Goal: Task Accomplishment & Management: Use online tool/utility

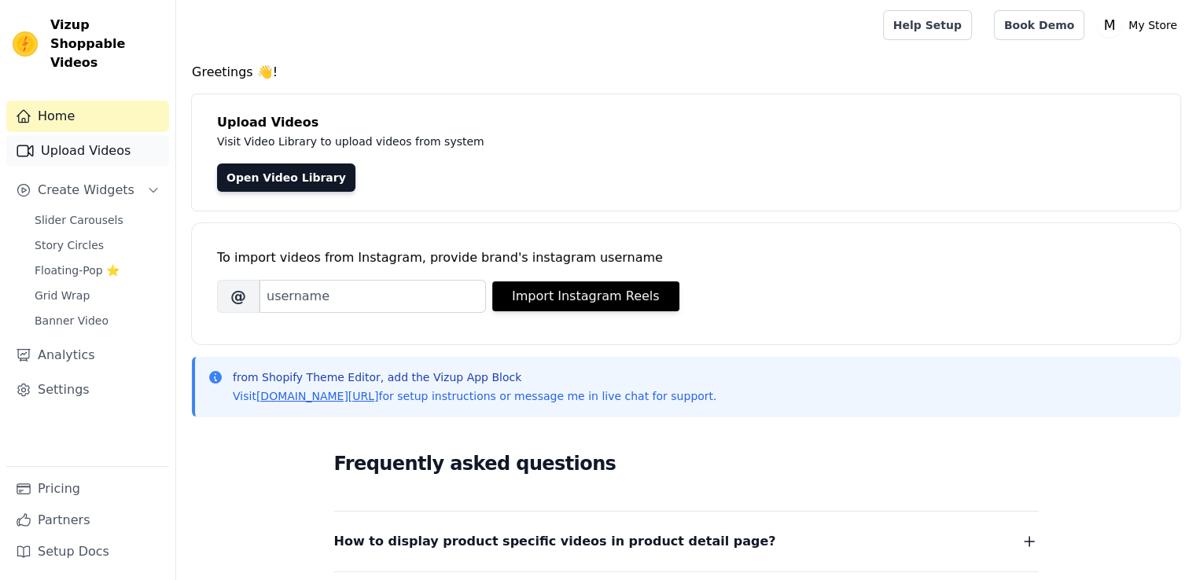
click at [98, 135] on link "Upload Videos" at bounding box center [87, 150] width 163 height 31
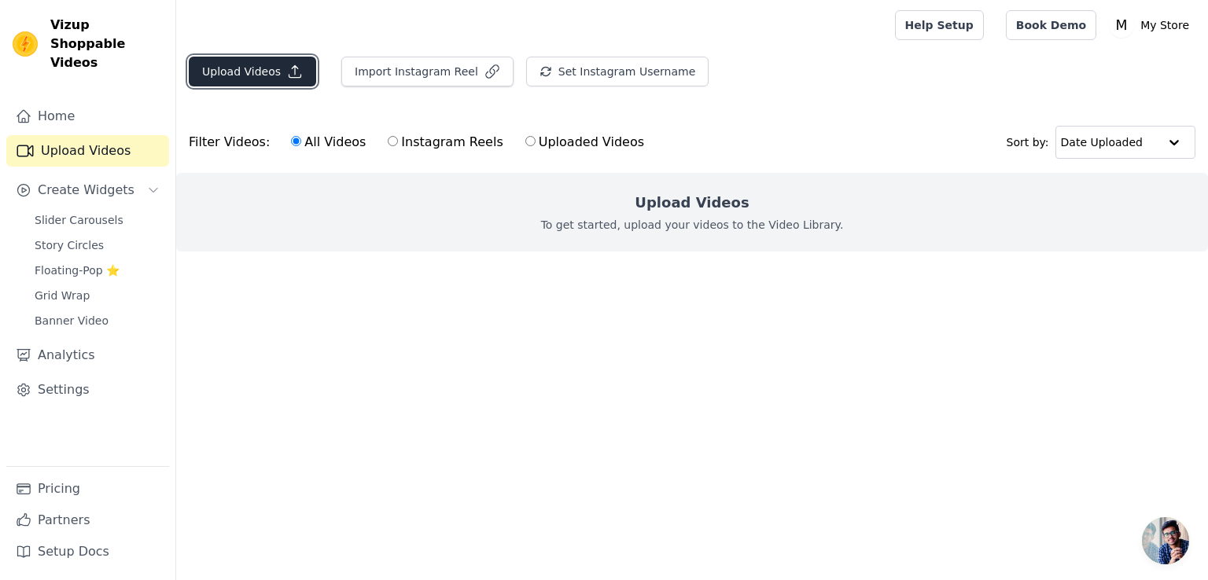
click at [256, 71] on button "Upload Videos" at bounding box center [252, 72] width 127 height 30
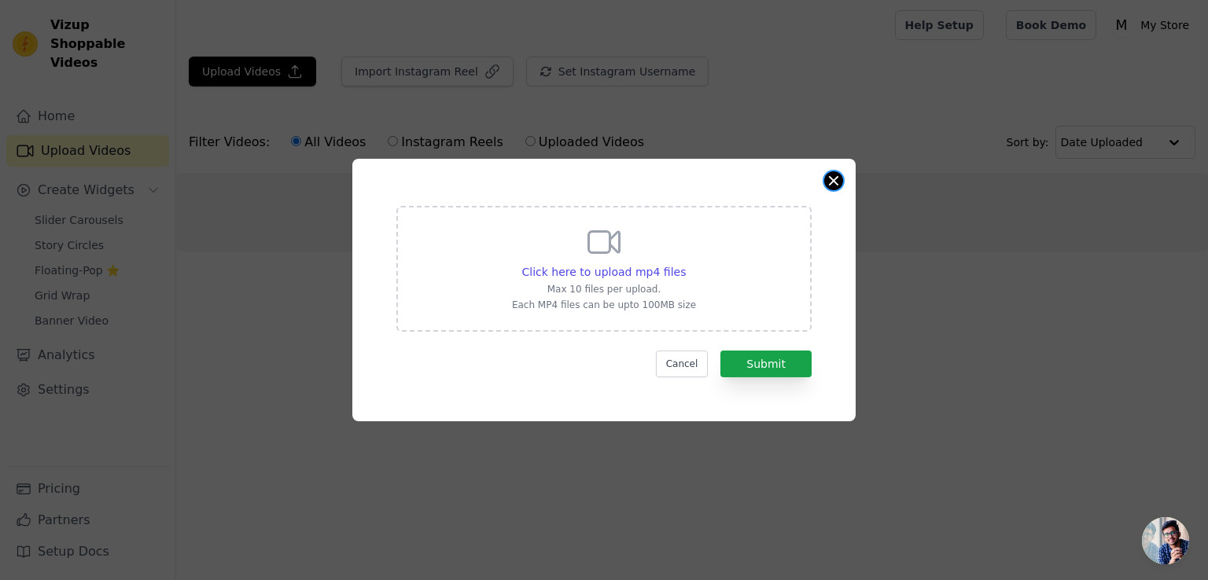
click at [831, 178] on button "Close modal" at bounding box center [833, 180] width 19 height 19
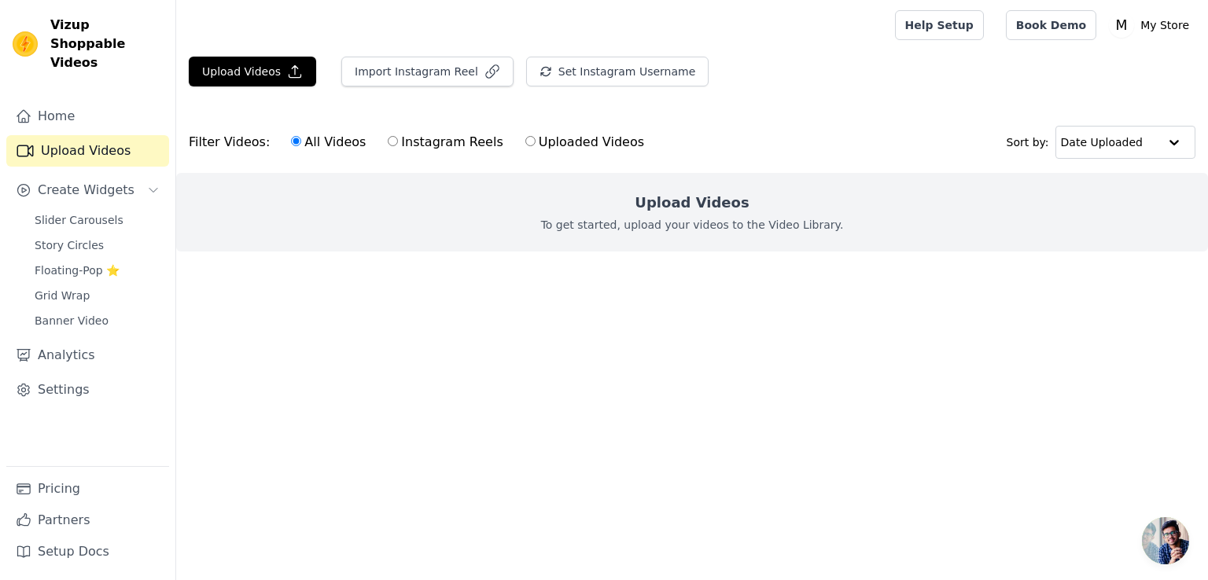
click at [434, 149] on label "Instagram Reels" at bounding box center [445, 142] width 116 height 20
click at [398, 146] on input "Instagram Reels" at bounding box center [393, 141] width 10 height 10
radio input "true"
click at [291, 142] on input "All Videos" at bounding box center [296, 141] width 10 height 10
radio input "true"
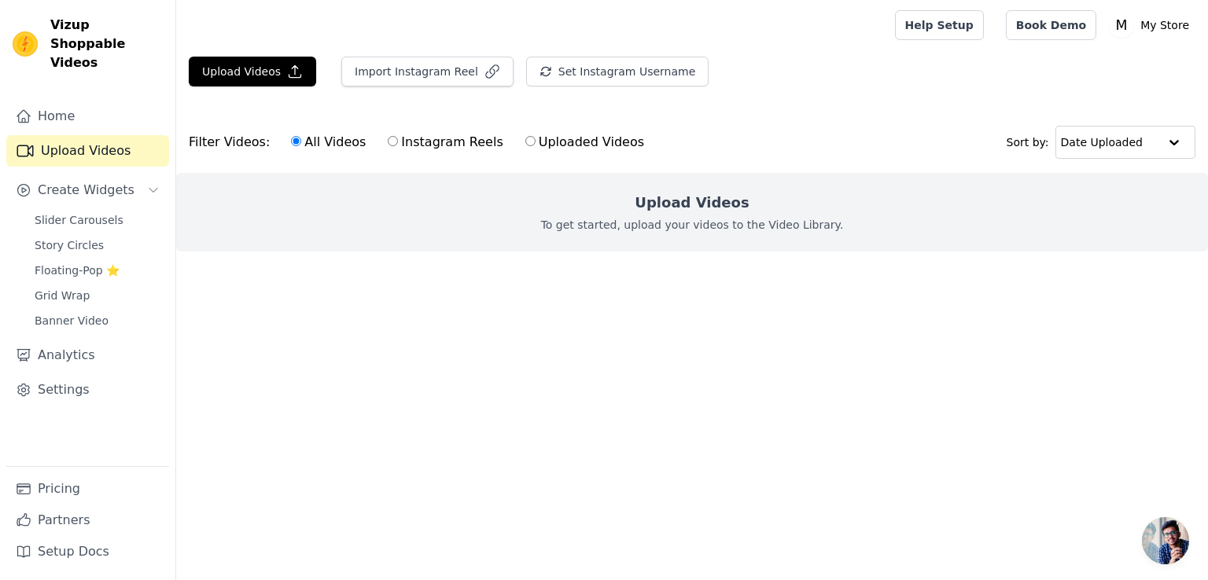
click at [591, 205] on div "Upload Videos To get started, upload your videos to the Video Library." at bounding box center [692, 212] width 1032 height 79
click at [223, 70] on button "Upload Videos" at bounding box center [252, 72] width 127 height 30
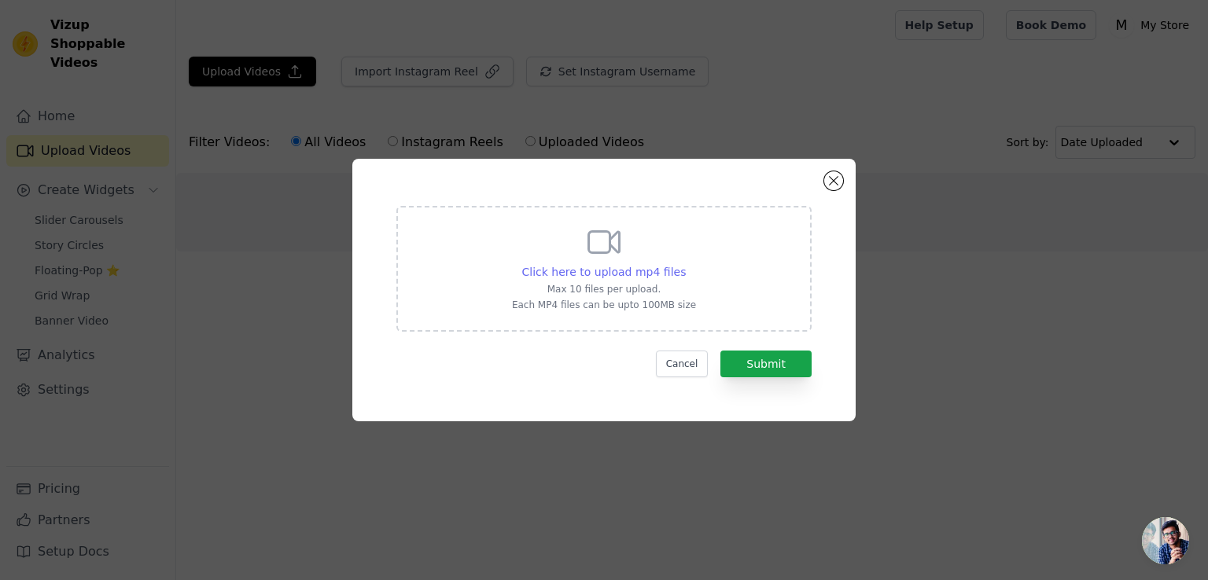
click at [586, 274] on span "Click here to upload mp4 files" at bounding box center [604, 272] width 164 height 13
click at [685, 264] on input "Click here to upload mp4 files Max 10 files per upload. Each MP4 files can be u…" at bounding box center [685, 263] width 1 height 1
type input "C:\fakepath\WhatsApp Video 2025-09-10 at 12.21.04 AM.mp4"
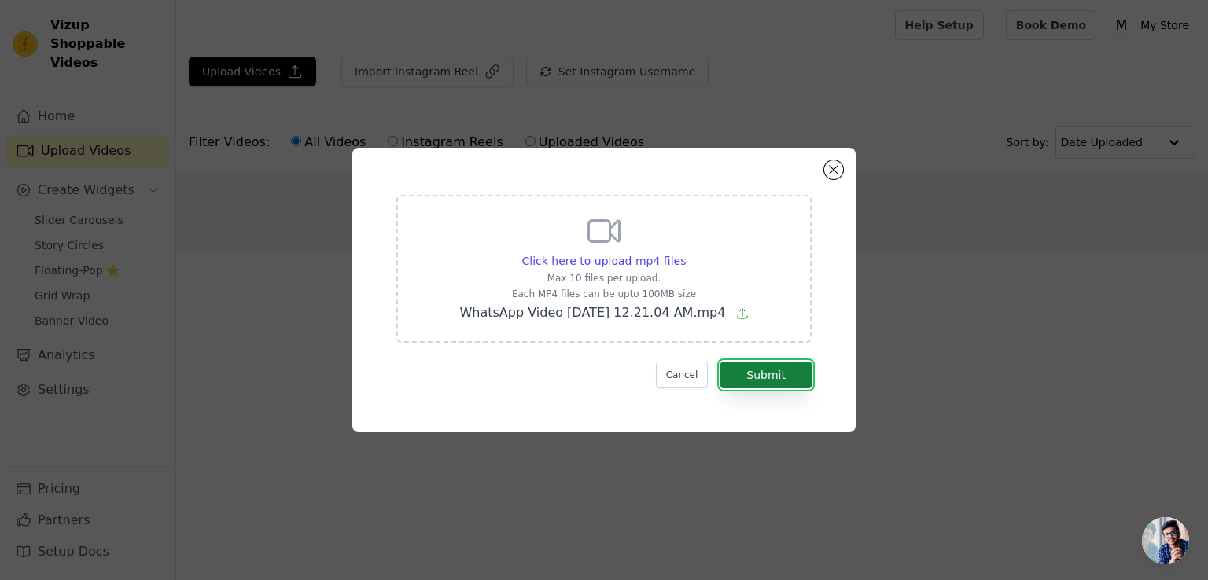
click at [777, 368] on button "Submit" at bounding box center [765, 375] width 91 height 27
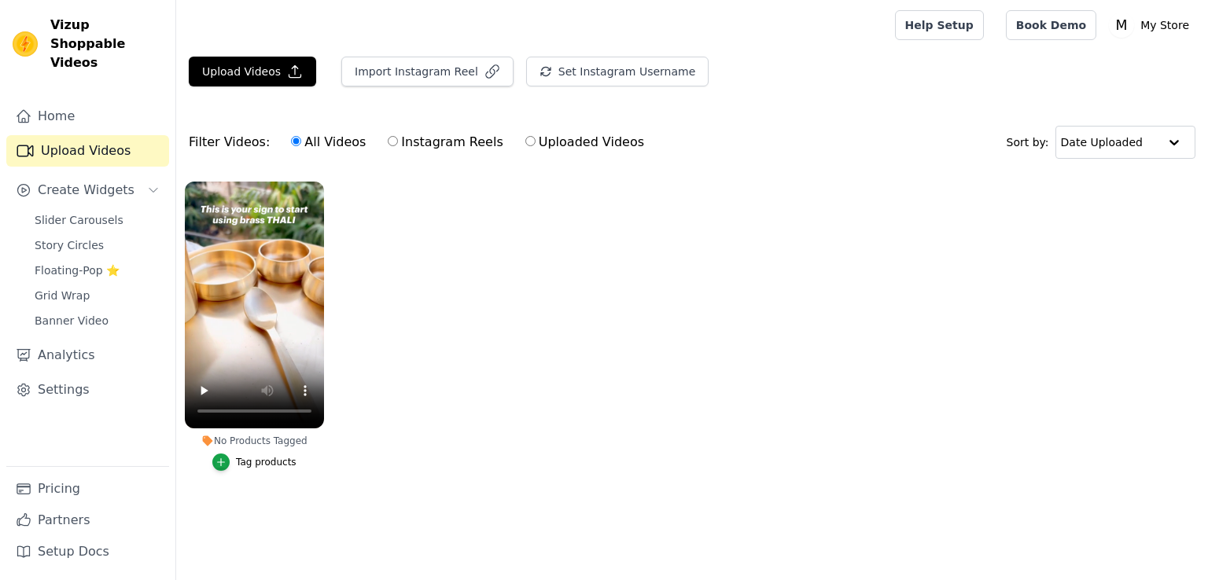
click at [777, 368] on ul "No Products Tagged Tag products" at bounding box center [692, 342] width 1032 height 338
click at [226, 466] on icon "button" at bounding box center [220, 462] width 11 height 11
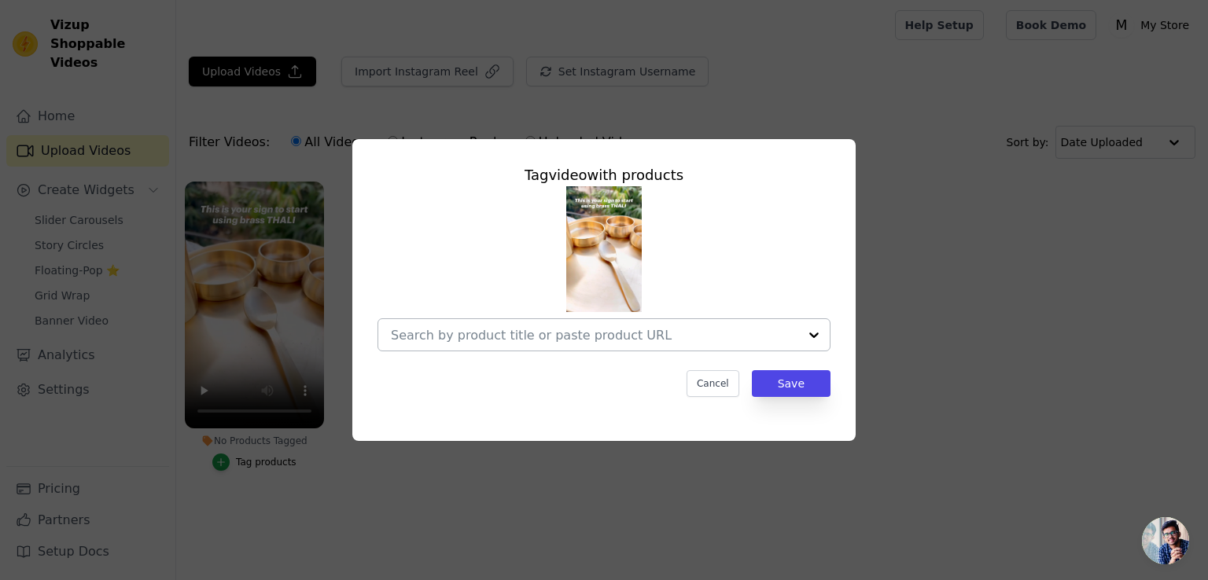
click at [534, 325] on div at bounding box center [594, 334] width 407 height 31
click at [746, 219] on div at bounding box center [603, 268] width 453 height 165
click at [812, 339] on div at bounding box center [813, 334] width 31 height 31
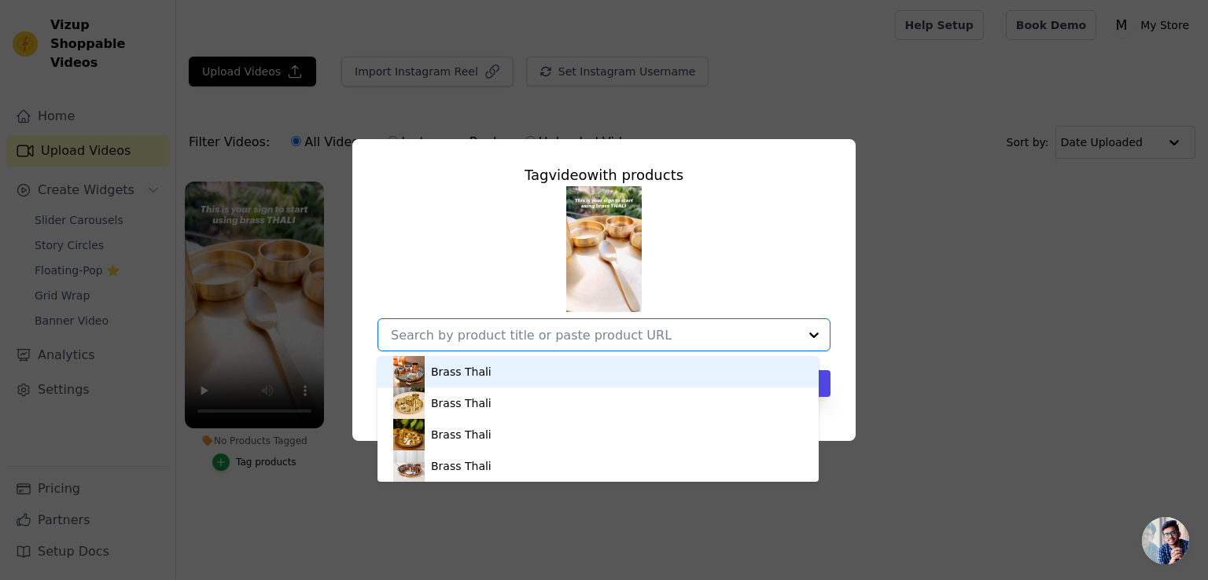
click at [629, 374] on div "Brass Thali" at bounding box center [598, 371] width 410 height 31
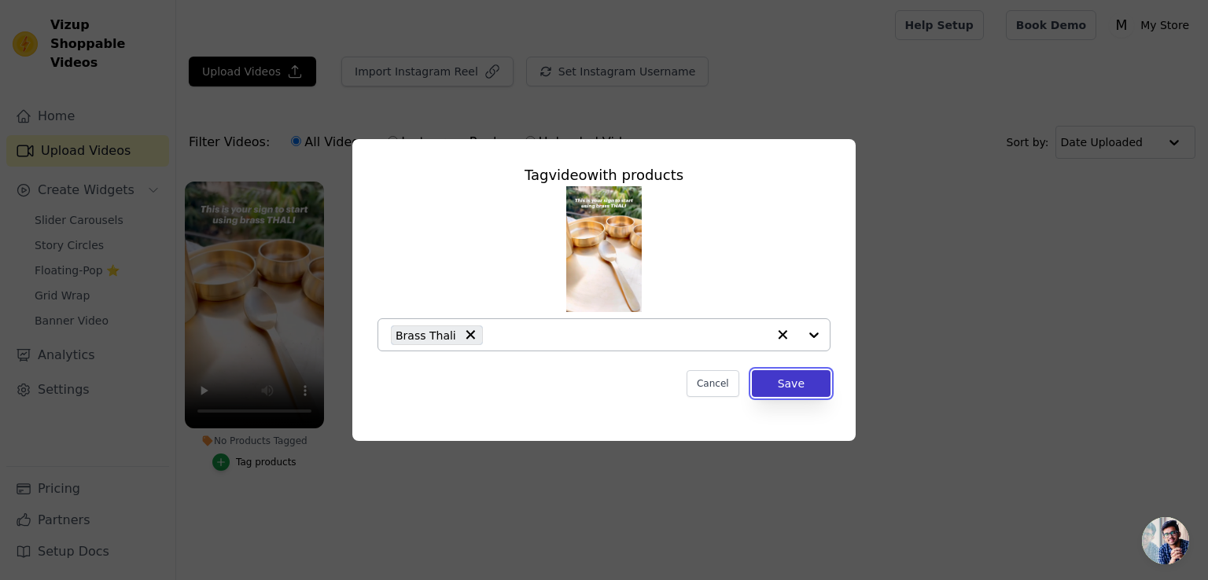
click at [780, 381] on button "Save" at bounding box center [791, 383] width 79 height 27
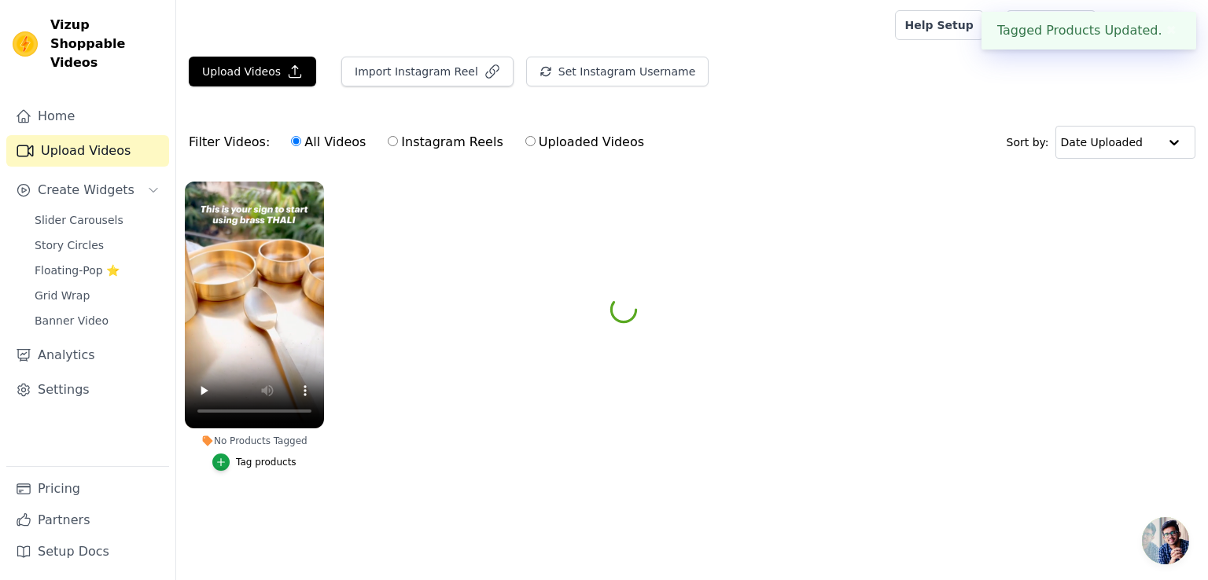
click at [780, 381] on ul "No Products Tagged Tag video with products Brass Thali Cancel Save Tag products" at bounding box center [692, 342] width 1032 height 338
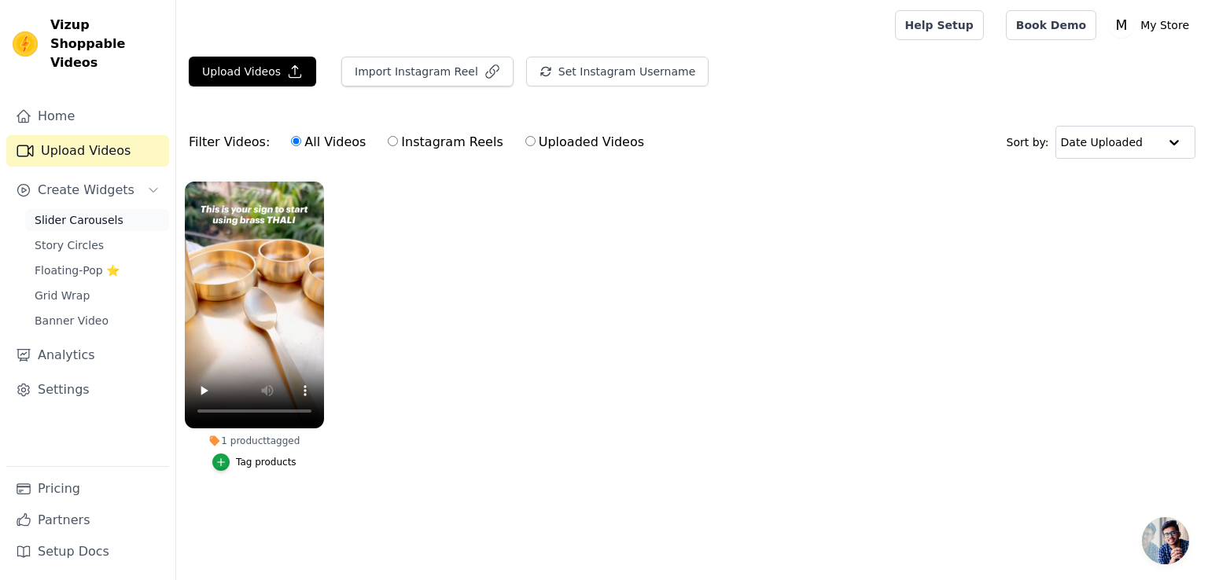
click at [98, 212] on span "Slider Carousels" at bounding box center [79, 220] width 89 height 16
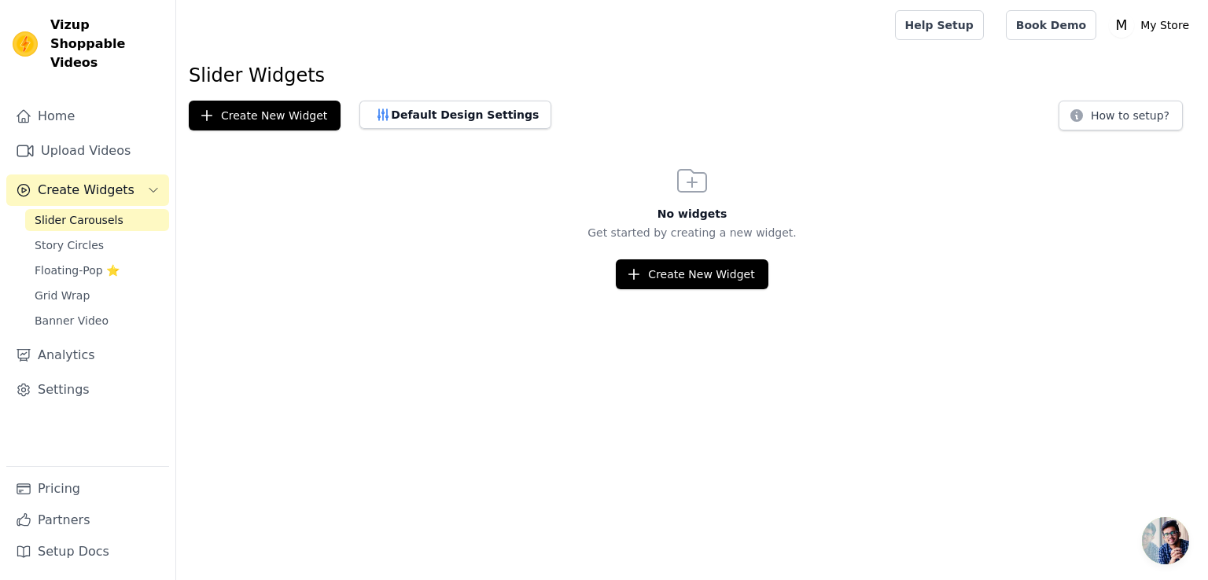
click at [673, 289] on html "Vizup Shoppable Videos Home Upload Videos Create Widgets Slider Carousels Story…" at bounding box center [604, 144] width 1208 height 289
click at [696, 274] on button "Create New Widget" at bounding box center [692, 275] width 152 height 30
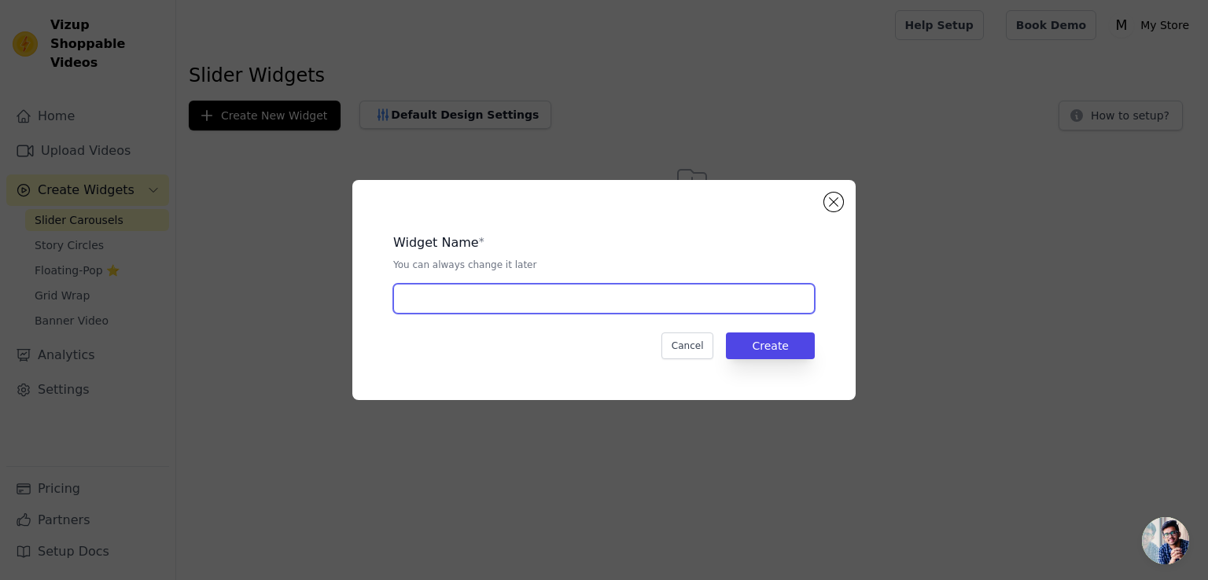
click at [647, 291] on input "text" at bounding box center [604, 299] width 422 height 30
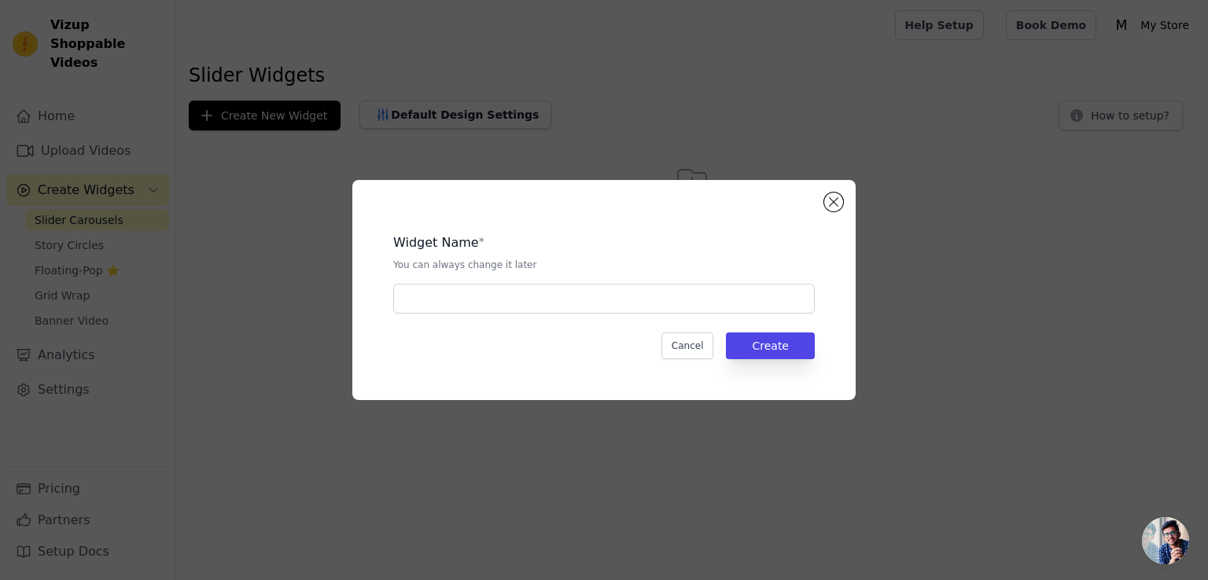
click at [551, 455] on div "Widget Name * You can always change it later Cancel Create" at bounding box center [604, 290] width 1208 height 580
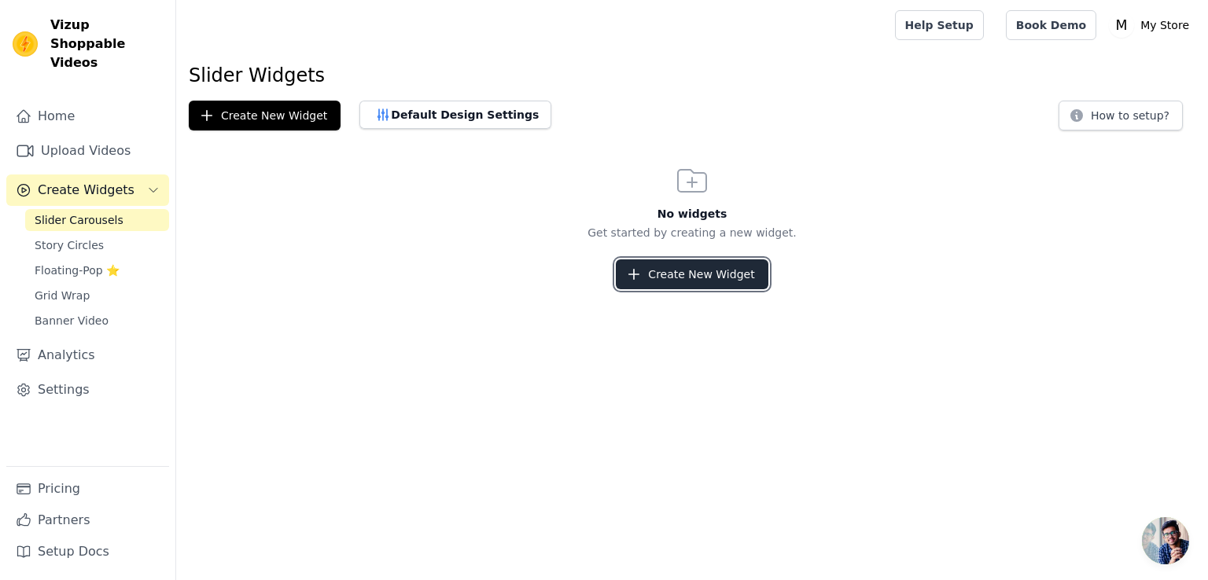
click at [666, 267] on button "Create New Widget" at bounding box center [692, 275] width 152 height 30
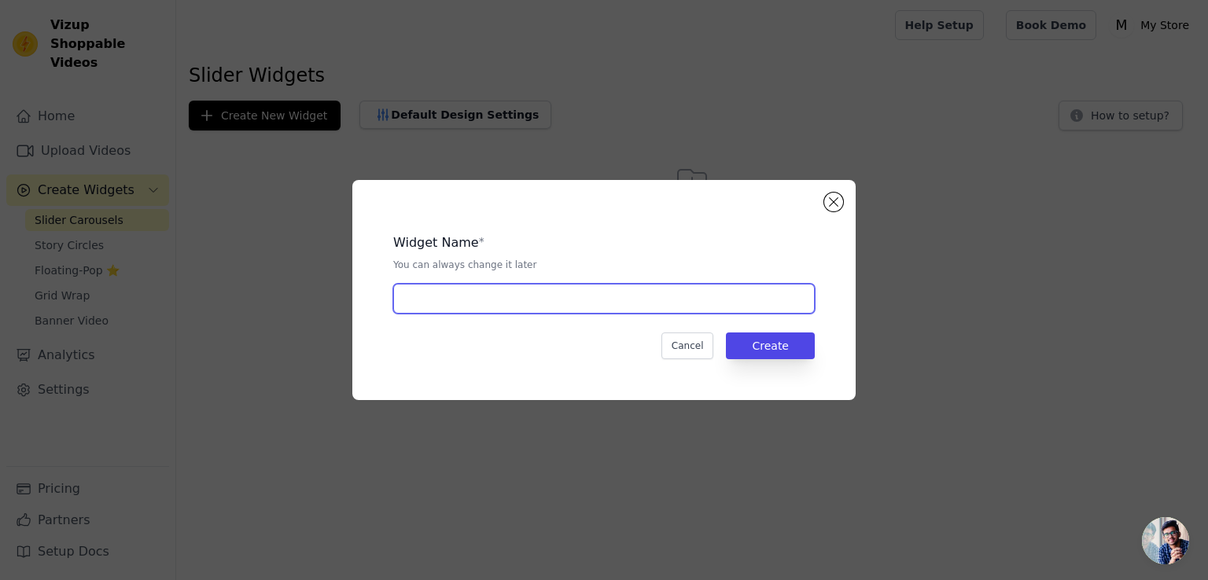
click at [598, 295] on input "text" at bounding box center [604, 299] width 422 height 30
type input "cemeo"
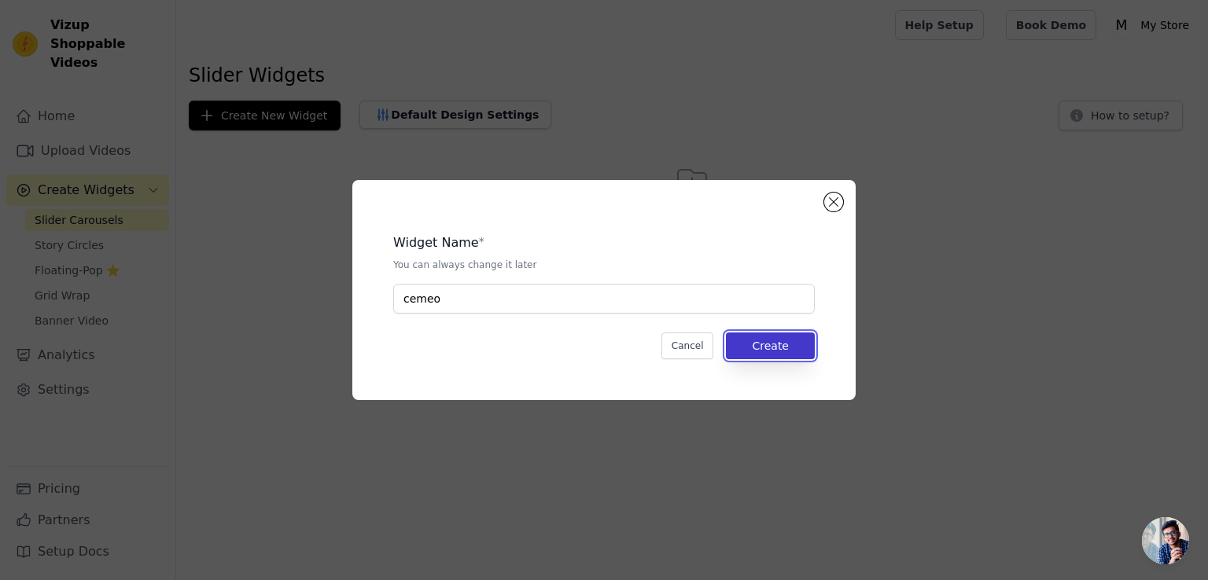
click at [799, 348] on button "Create" at bounding box center [770, 346] width 89 height 27
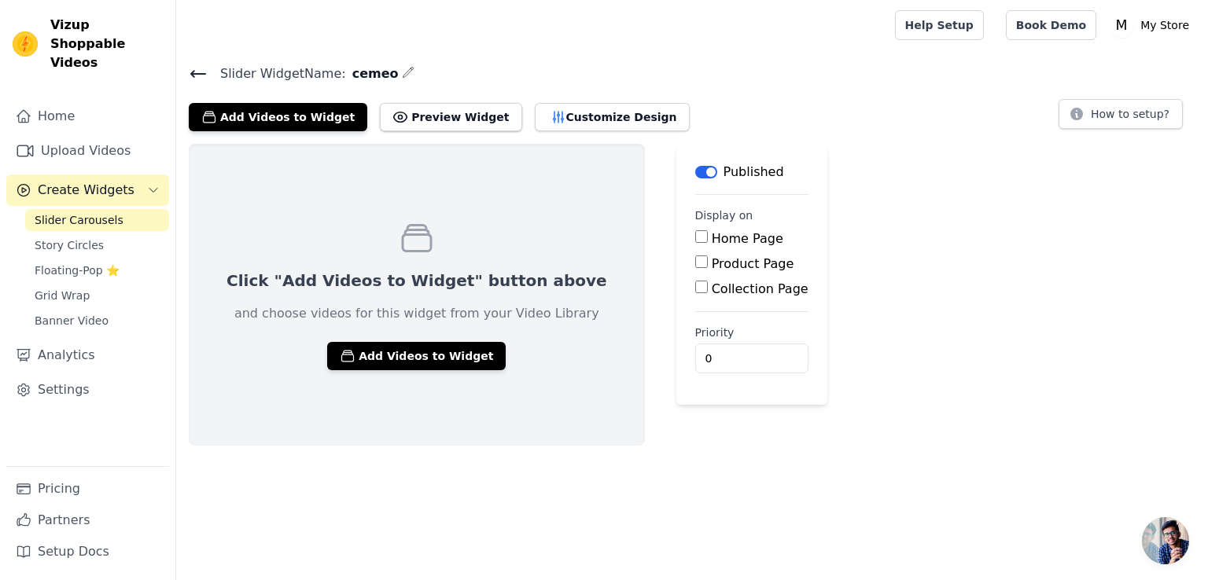
click at [695, 232] on input "Home Page" at bounding box center [701, 236] width 13 height 13
checkbox input "true"
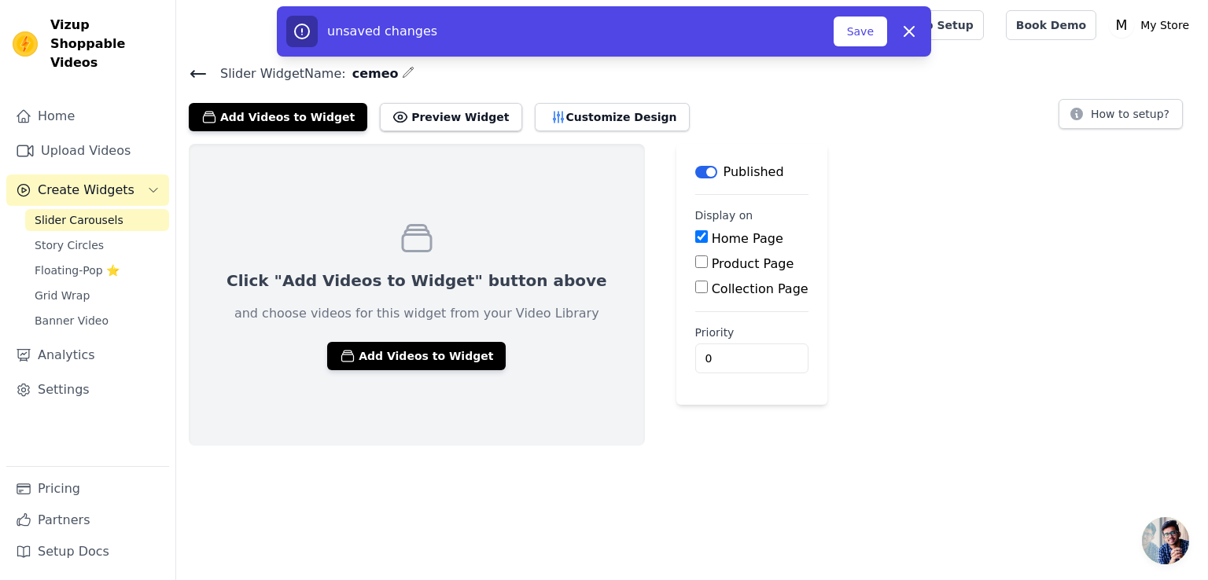
click at [695, 264] on input "Product Page" at bounding box center [701, 262] width 13 height 13
checkbox input "true"
click at [695, 328] on input "Collection Page" at bounding box center [701, 331] width 13 height 13
click at [695, 334] on input "Collection Page" at bounding box center [701, 331] width 13 height 13
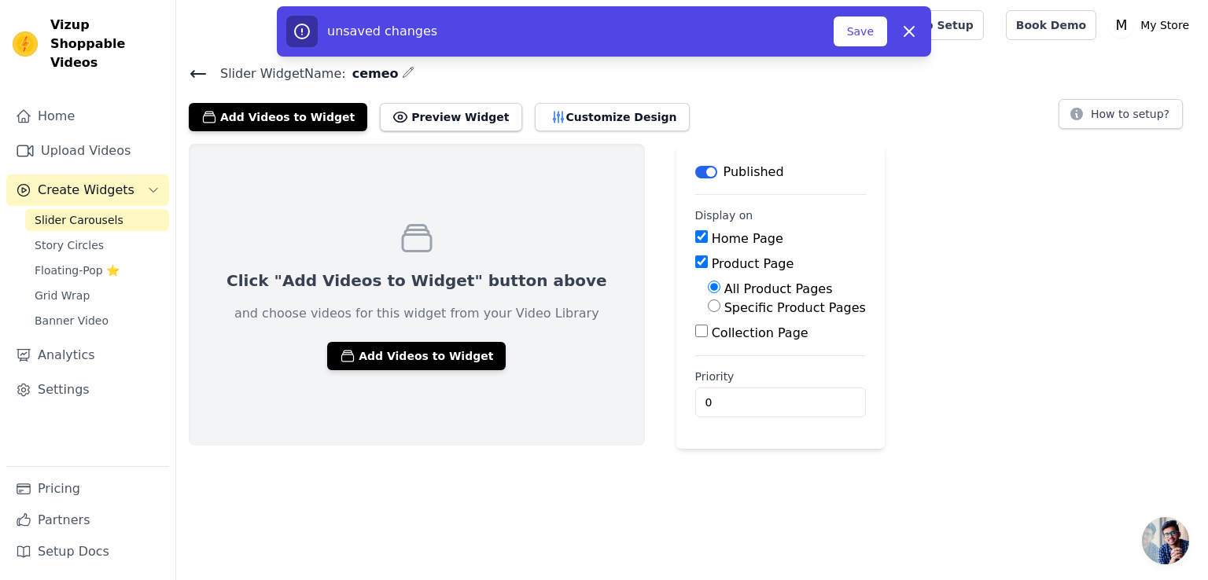
checkbox input "true"
click at [695, 453] on input "0" at bounding box center [788, 447] width 186 height 30
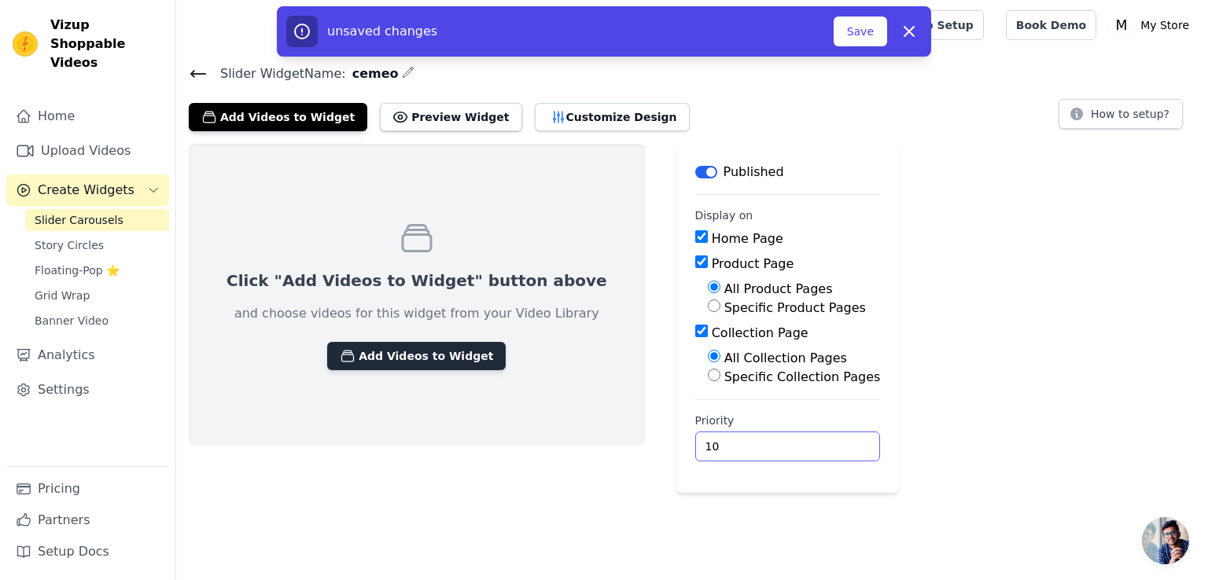
type input "10"
click at [359, 357] on button "Add Videos to Widget" at bounding box center [416, 356] width 179 height 28
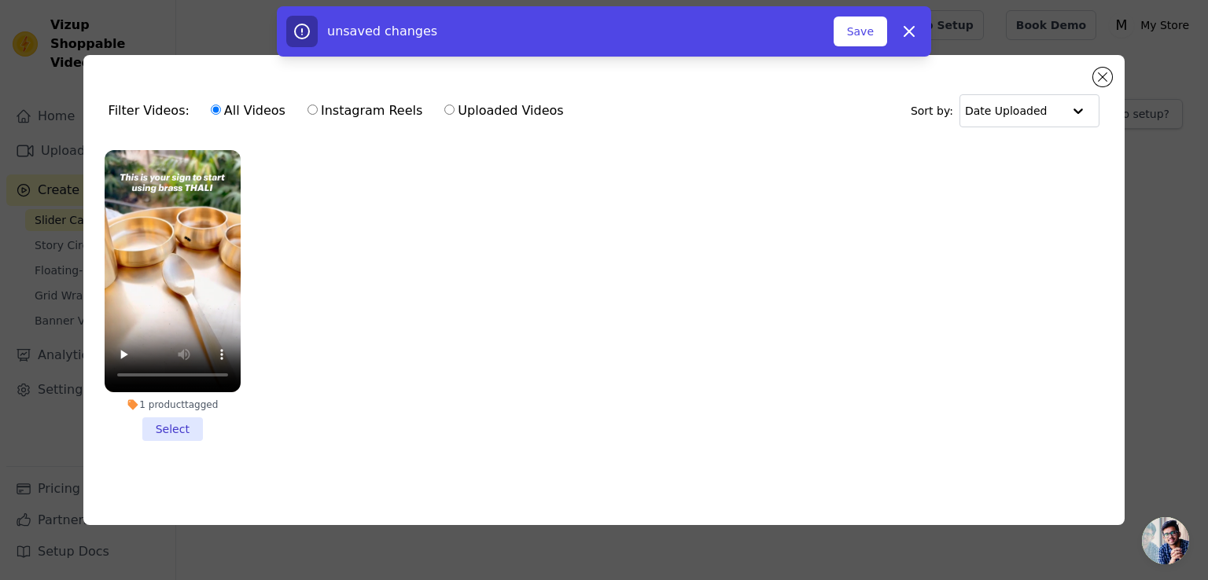
click at [183, 418] on li "1 product tagged Select" at bounding box center [173, 295] width 136 height 291
click at [0, 0] on input "1 product tagged Select" at bounding box center [0, 0] width 0 height 0
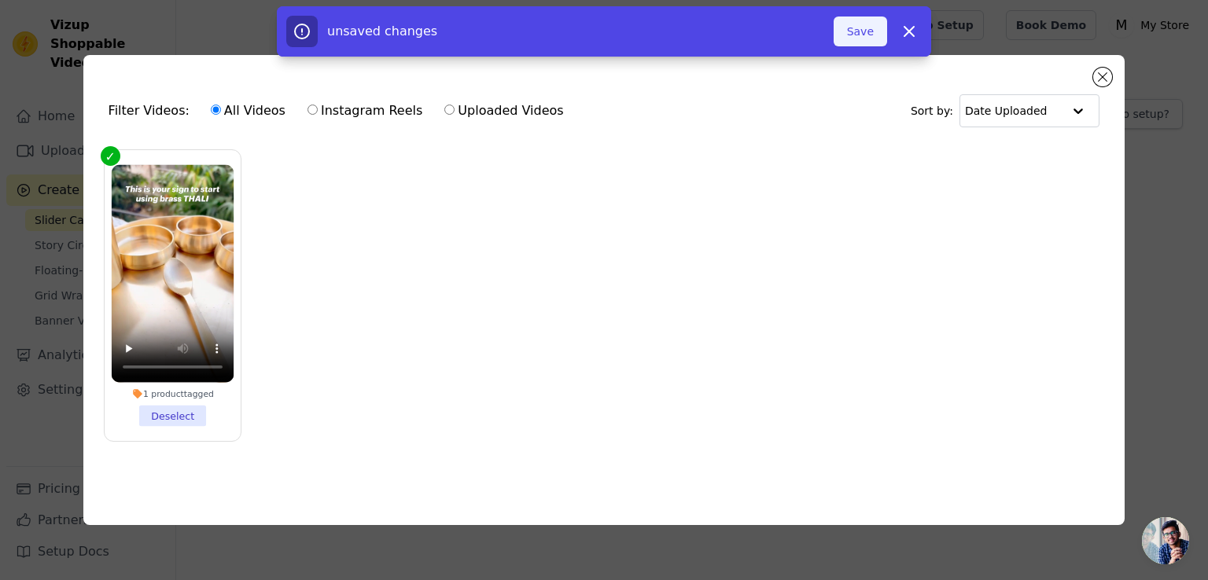
click at [861, 35] on button "Save" at bounding box center [860, 32] width 53 height 30
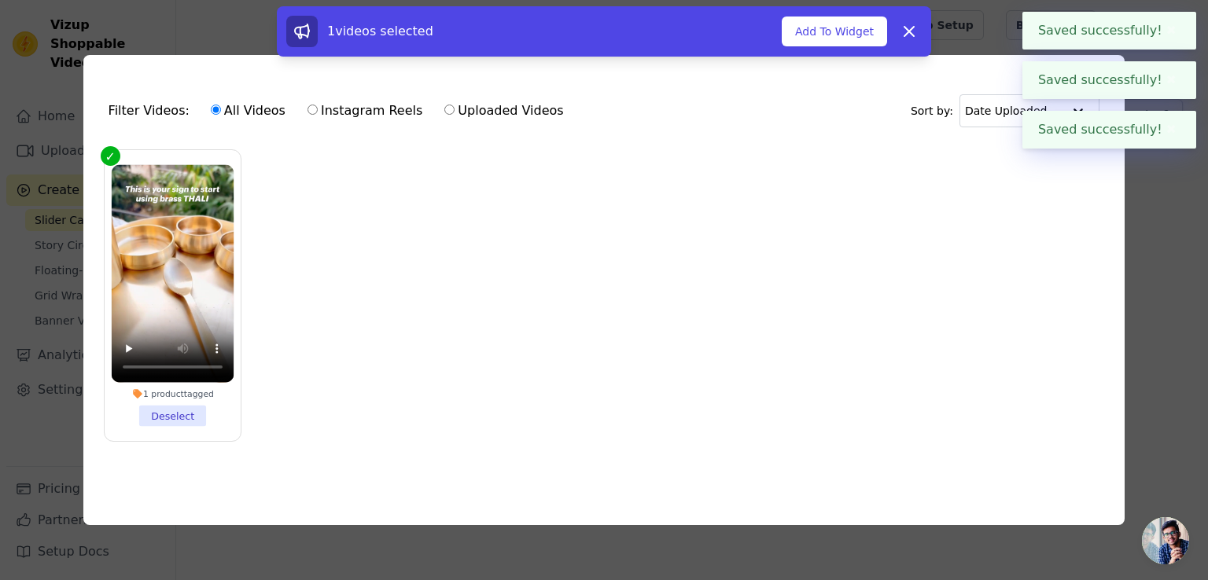
click at [1151, 186] on div "Filter Videos: All Videos Instagram Reels Uploaded Videos Sort by: Date Uploade…" at bounding box center [604, 290] width 1158 height 521
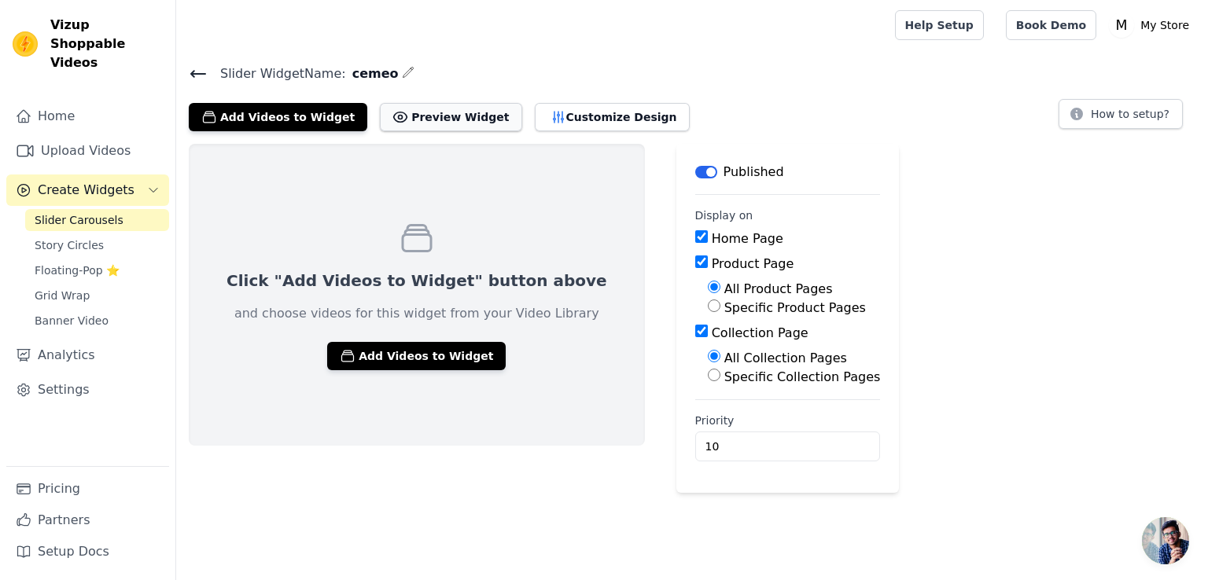
click at [419, 118] on button "Preview Widget" at bounding box center [451, 117] width 142 height 28
click at [565, 127] on button "Customize Design" at bounding box center [612, 117] width 155 height 28
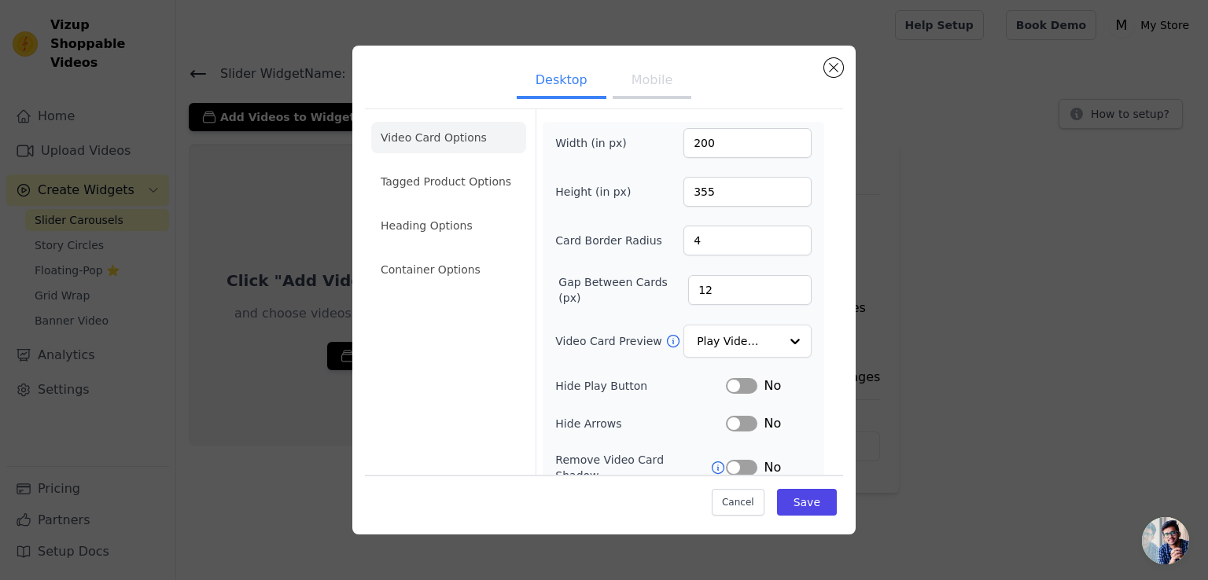
drag, startPoint x: 843, startPoint y: 401, endPoint x: 835, endPoint y: 433, distance: 32.4
click at [835, 433] on div "Desktop Mobile Video Card Options Tagged Product Options Heading Options Contai…" at bounding box center [603, 290] width 503 height 489
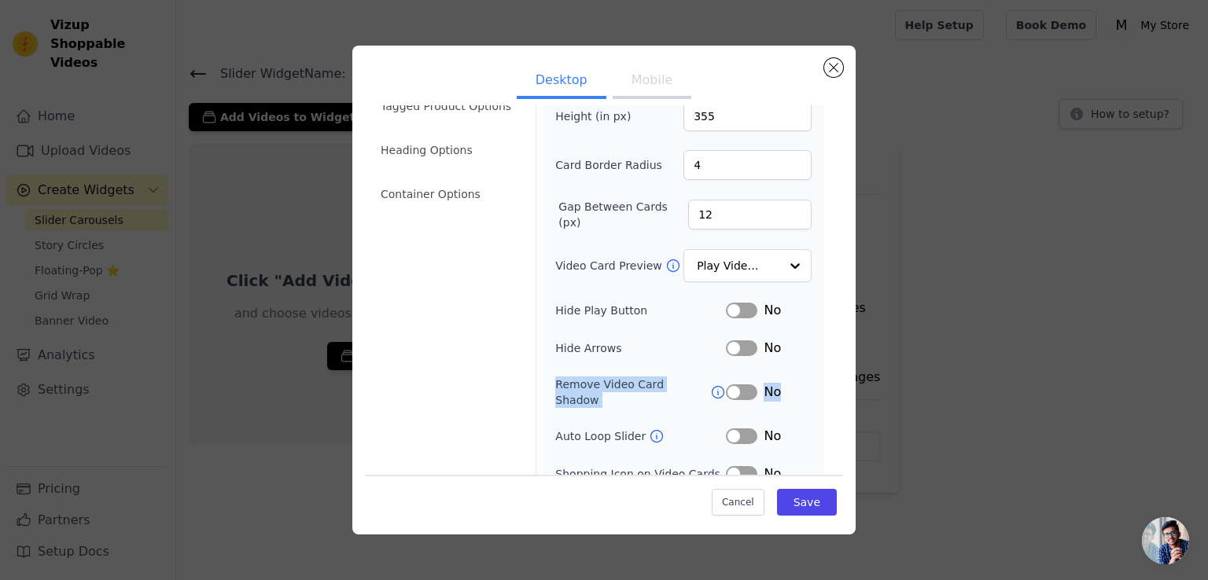
scroll to position [118, 0]
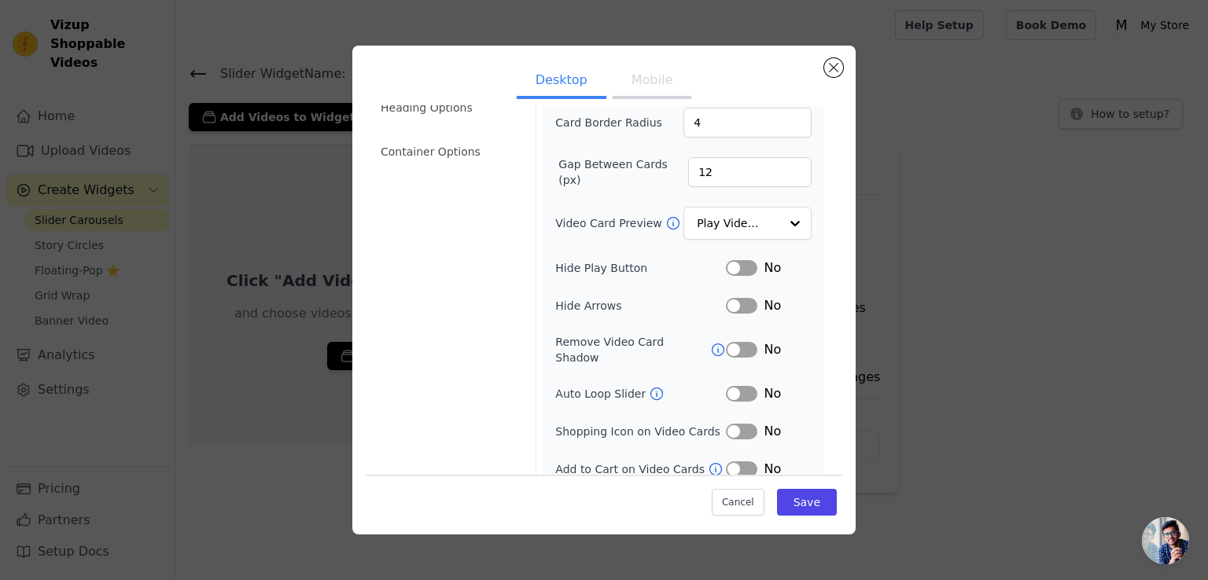
click at [489, 260] on div "Video Card Options Tagged Product Options Heading Options Container Options" at bounding box center [448, 241] width 155 height 500
click at [473, 150] on li "Container Options" at bounding box center [448, 151] width 155 height 31
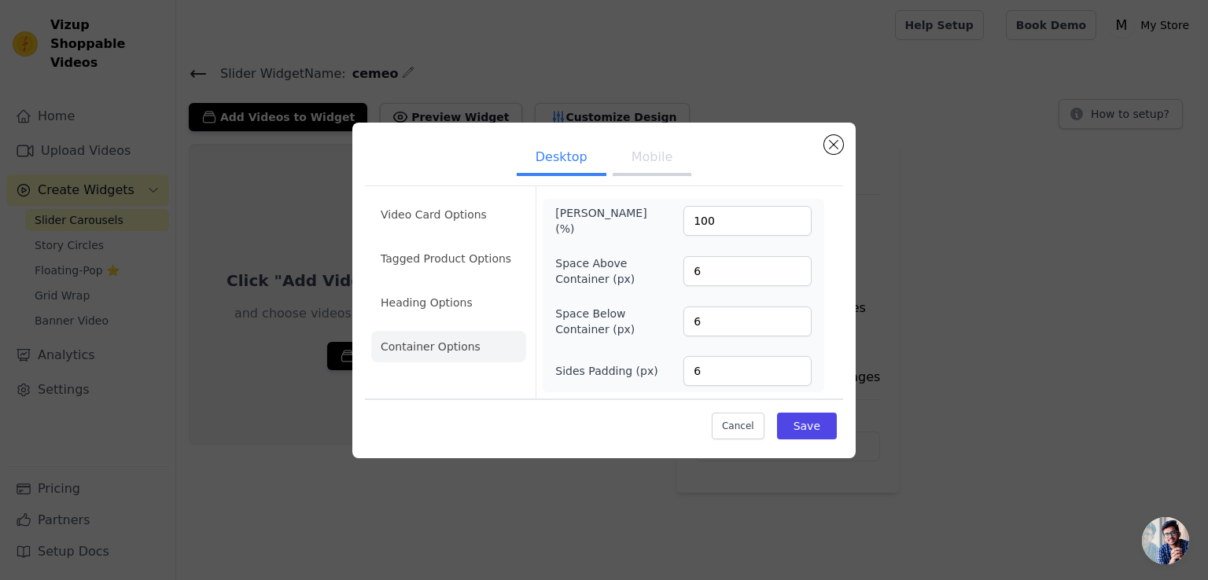
scroll to position [0, 0]
click at [808, 433] on button "Save" at bounding box center [807, 426] width 60 height 27
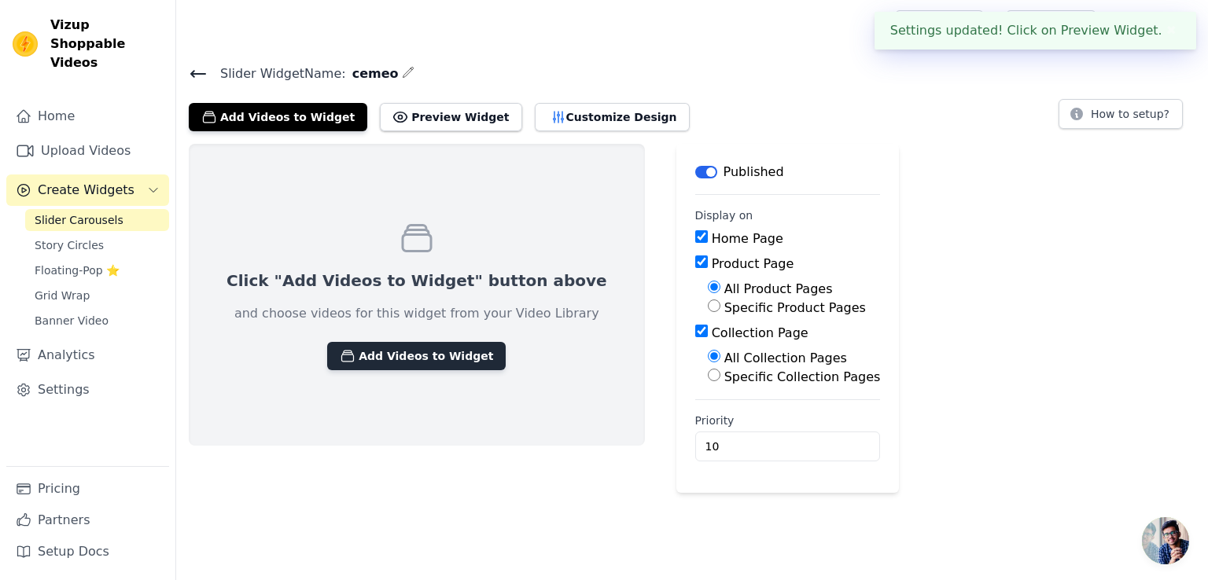
click at [384, 351] on button "Add Videos to Widget" at bounding box center [416, 356] width 179 height 28
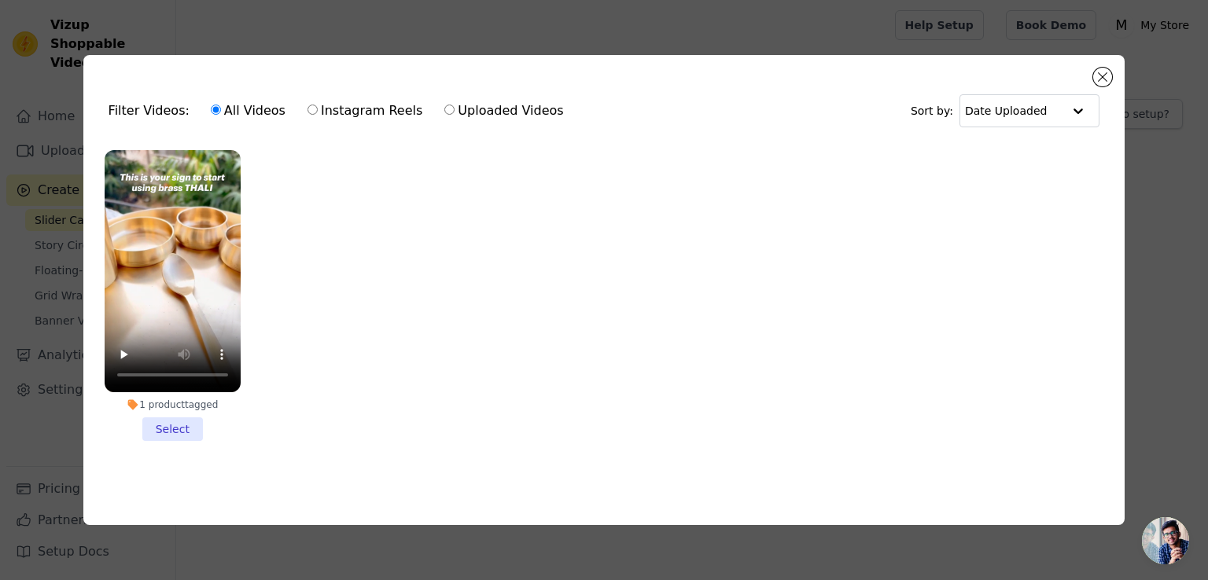
click at [173, 433] on li "1 product tagged Select" at bounding box center [173, 295] width 136 height 291
click at [0, 0] on input "1 product tagged Select" at bounding box center [0, 0] width 0 height 0
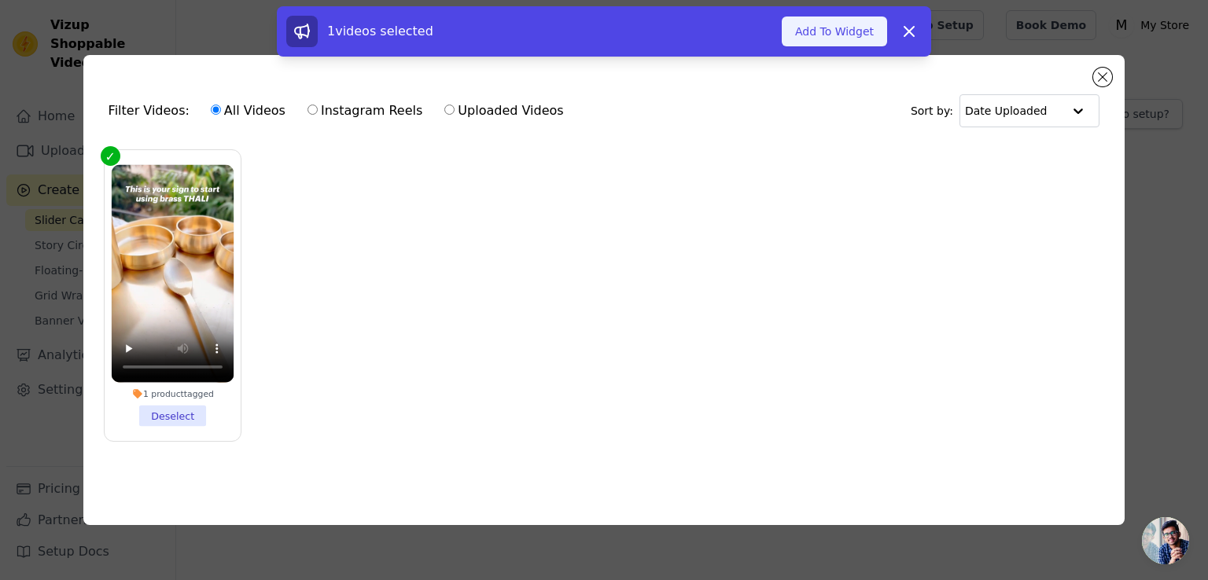
click at [834, 30] on button "Add To Widget" at bounding box center [834, 32] width 105 height 30
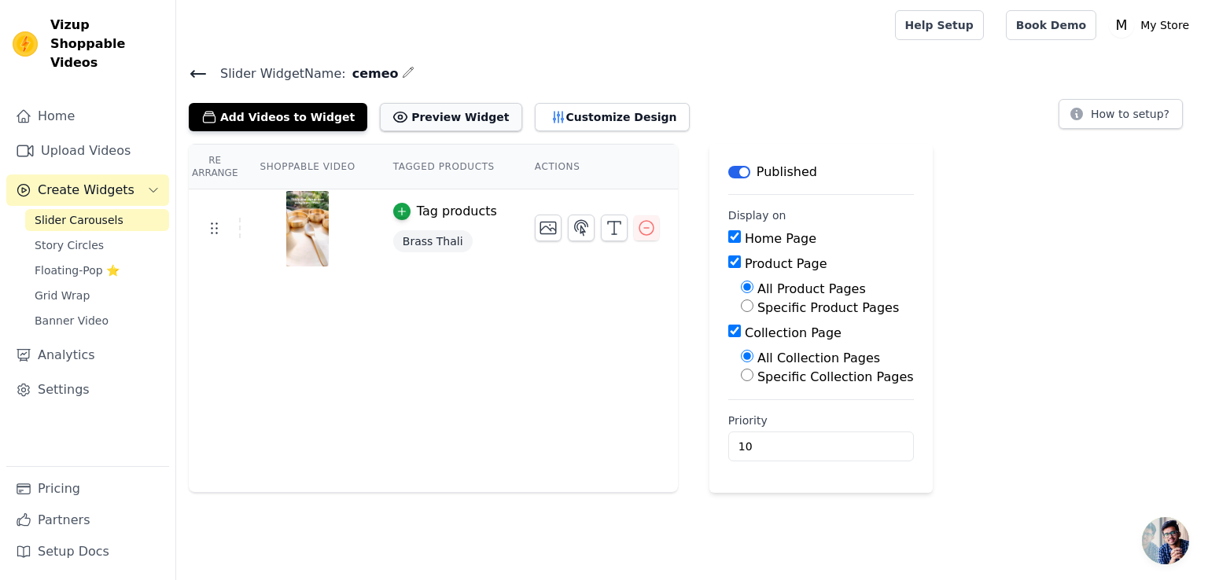
click at [431, 119] on button "Preview Widget" at bounding box center [451, 117] width 142 height 28
click at [396, 215] on icon "button" at bounding box center [401, 211] width 11 height 11
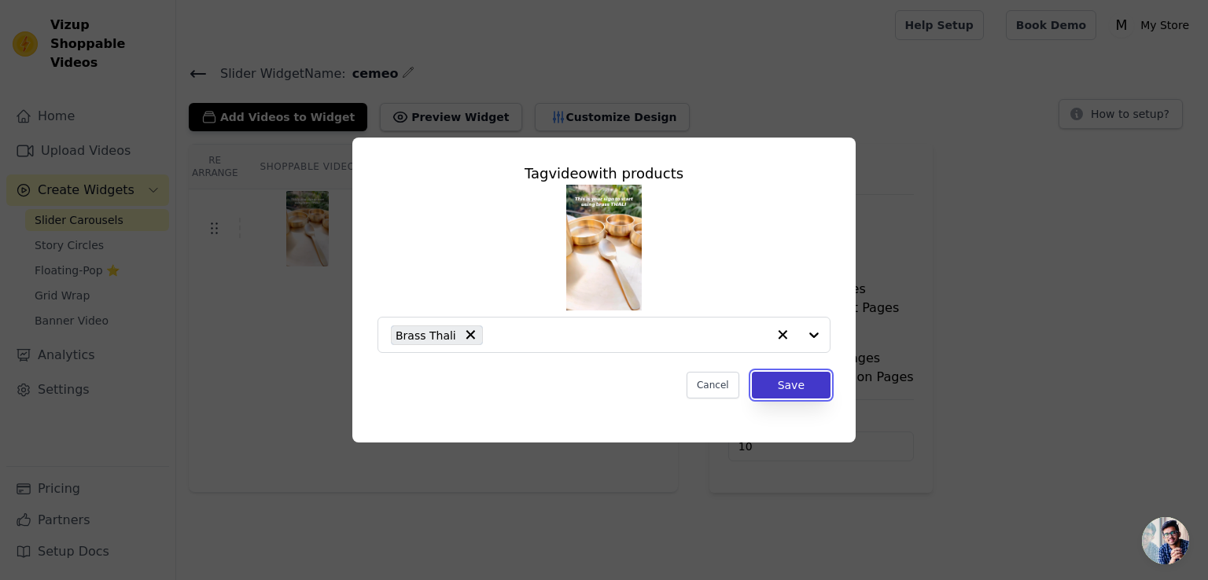
click at [822, 387] on button "Save" at bounding box center [791, 385] width 79 height 27
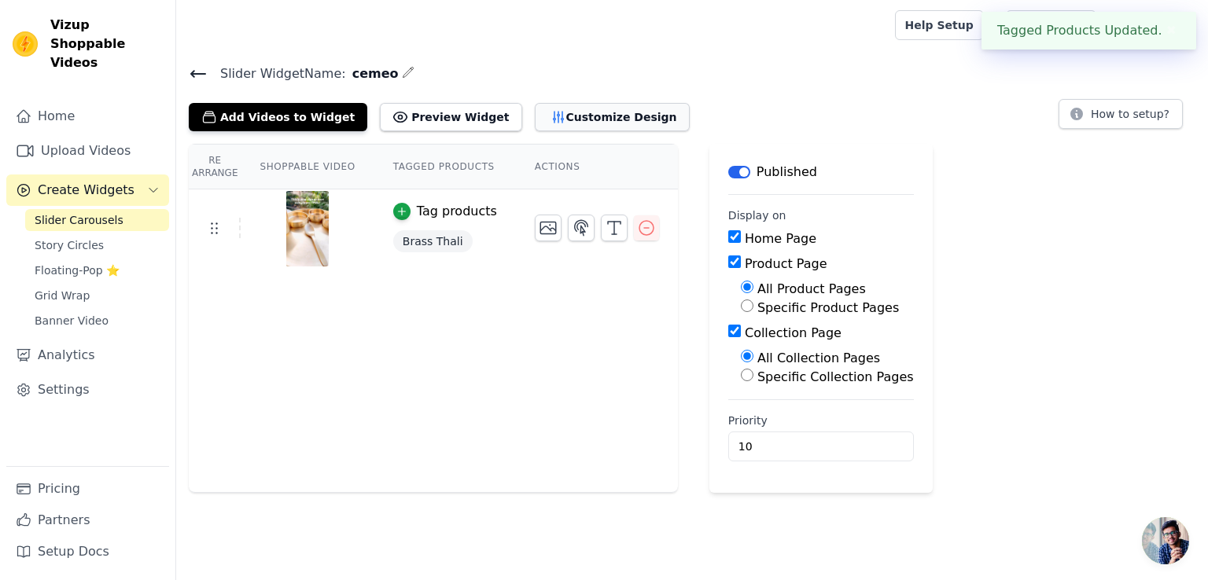
click at [569, 115] on button "Customize Design" at bounding box center [612, 117] width 155 height 28
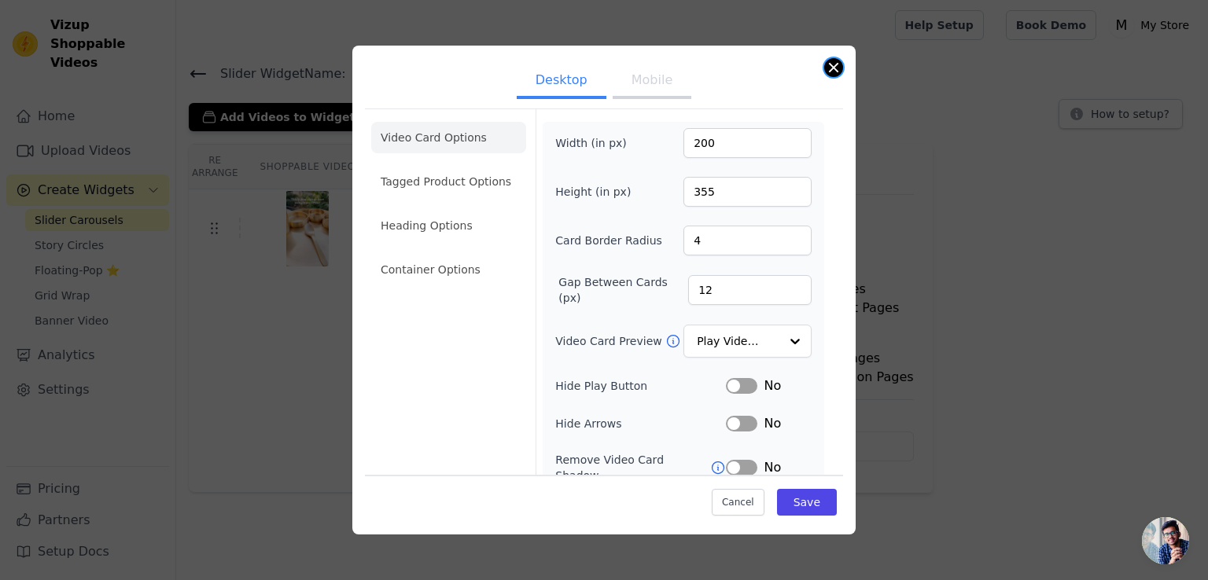
click at [825, 72] on div "Desktop Mobile Video Card Options Tagged Product Options Heading Options Contai…" at bounding box center [603, 290] width 503 height 489
click at [291, 306] on div "Desktop Mobile Video Card Options Tagged Product Options Heading Options Contai…" at bounding box center [604, 289] width 1158 height 539
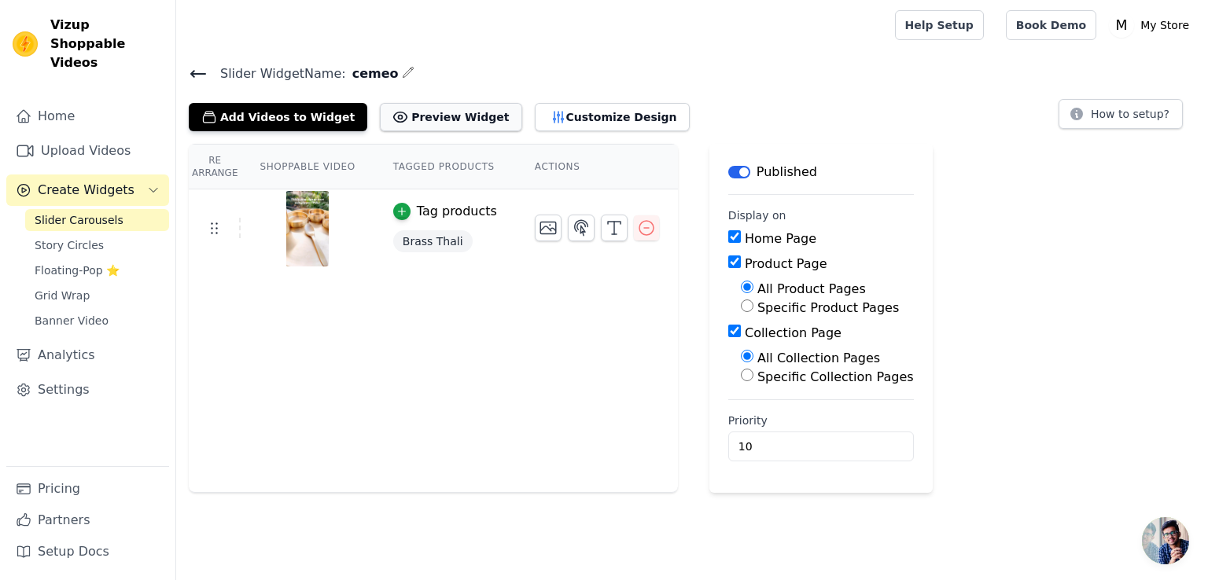
click at [419, 116] on button "Preview Widget" at bounding box center [451, 117] width 142 height 28
click at [582, 127] on button "Customize Design" at bounding box center [612, 117] width 155 height 28
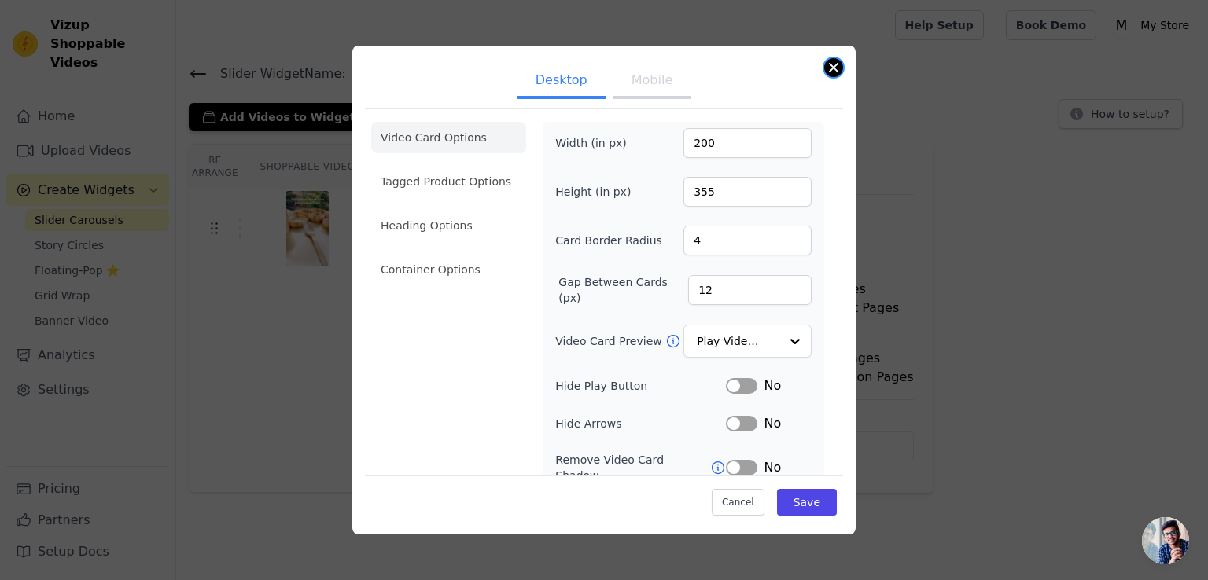
click at [834, 66] on button "Close modal" at bounding box center [833, 67] width 19 height 19
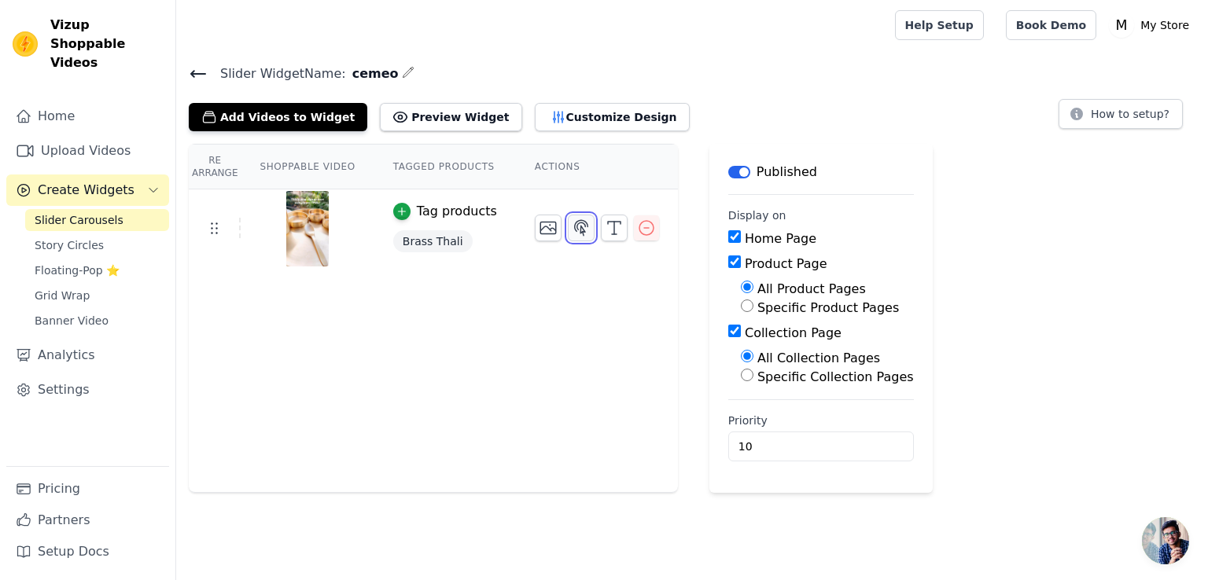
click at [572, 231] on icon "button" at bounding box center [581, 228] width 19 height 19
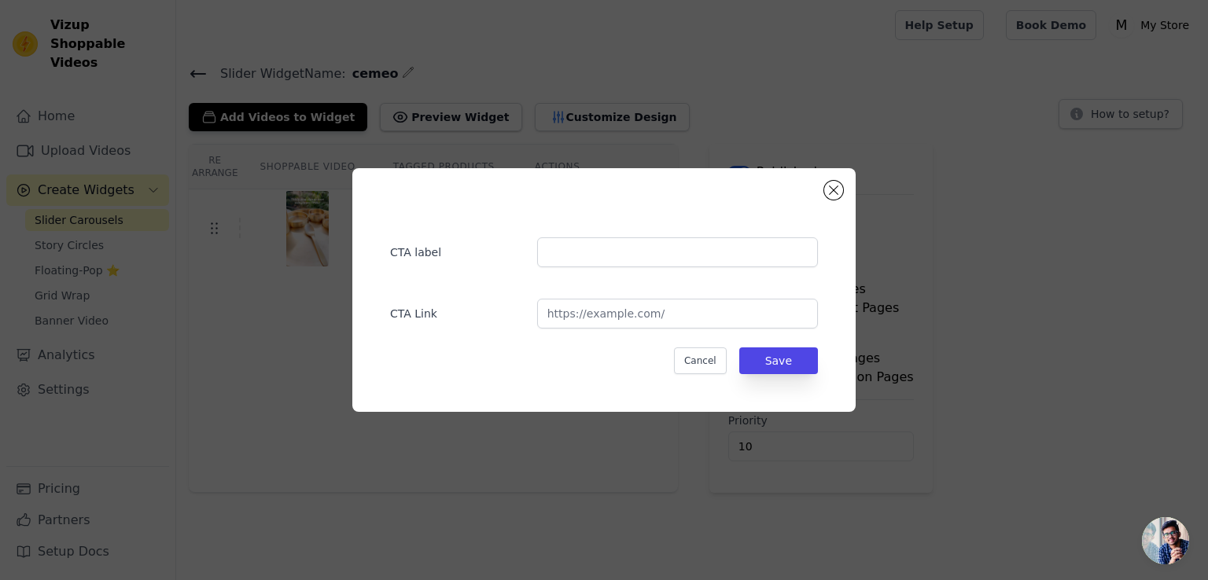
click at [620, 274] on div "CTA label CTA Link Cancel Save" at bounding box center [603, 289] width 453 height 193
click at [641, 256] on input "text" at bounding box center [677, 253] width 281 height 30
click at [697, 317] on input "url" at bounding box center [677, 314] width 281 height 30
click at [840, 199] on div "CTA label CTA Link Cancel Save" at bounding box center [603, 290] width 503 height 244
click at [832, 187] on button "Close modal" at bounding box center [833, 190] width 19 height 19
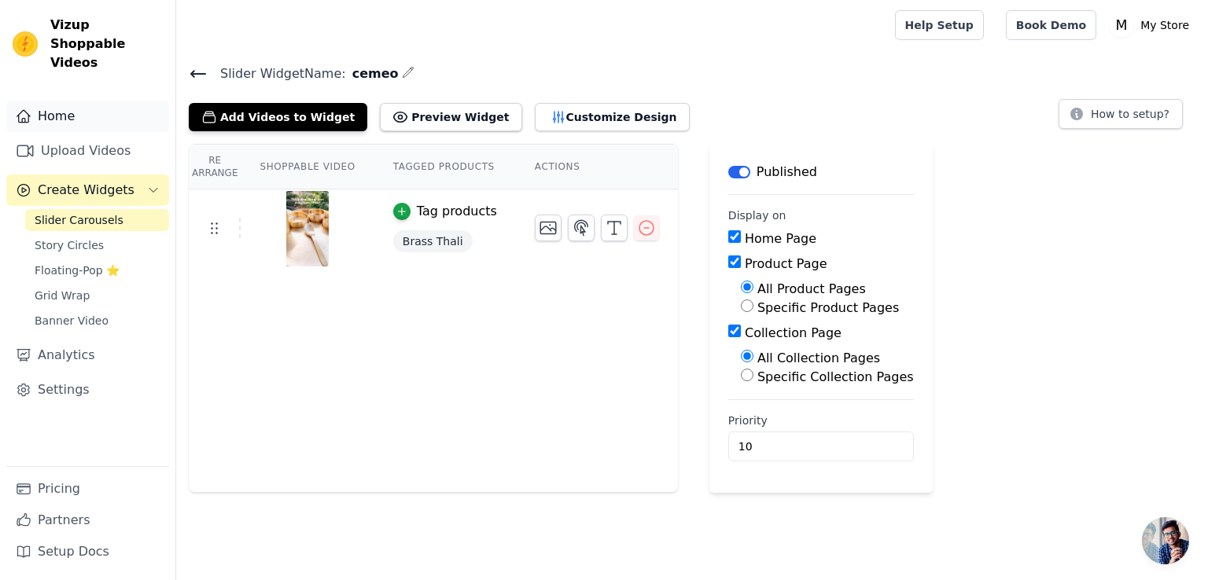
click at [106, 107] on link "Home" at bounding box center [87, 116] width 163 height 31
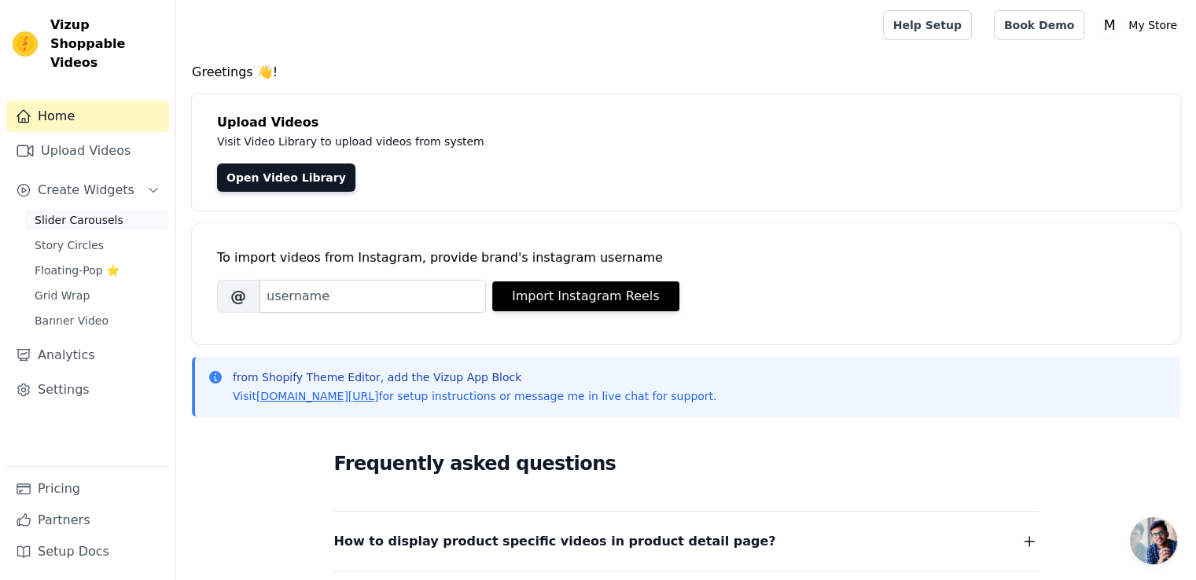
click at [82, 212] on span "Slider Carousels" at bounding box center [79, 220] width 89 height 16
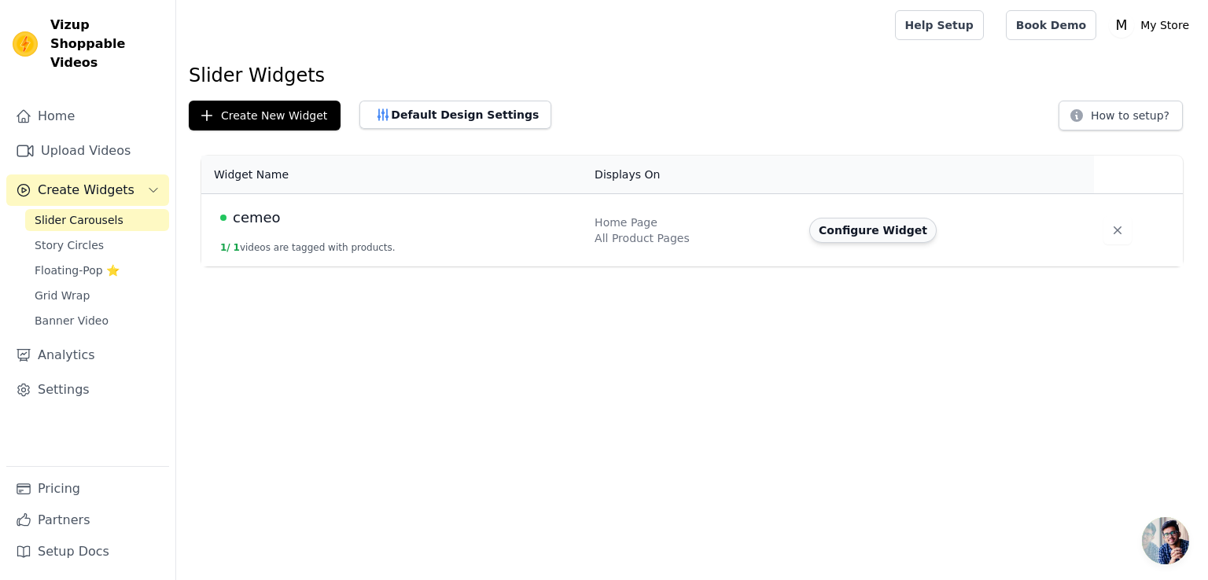
click at [863, 223] on button "Configure Widget" at bounding box center [872, 230] width 127 height 25
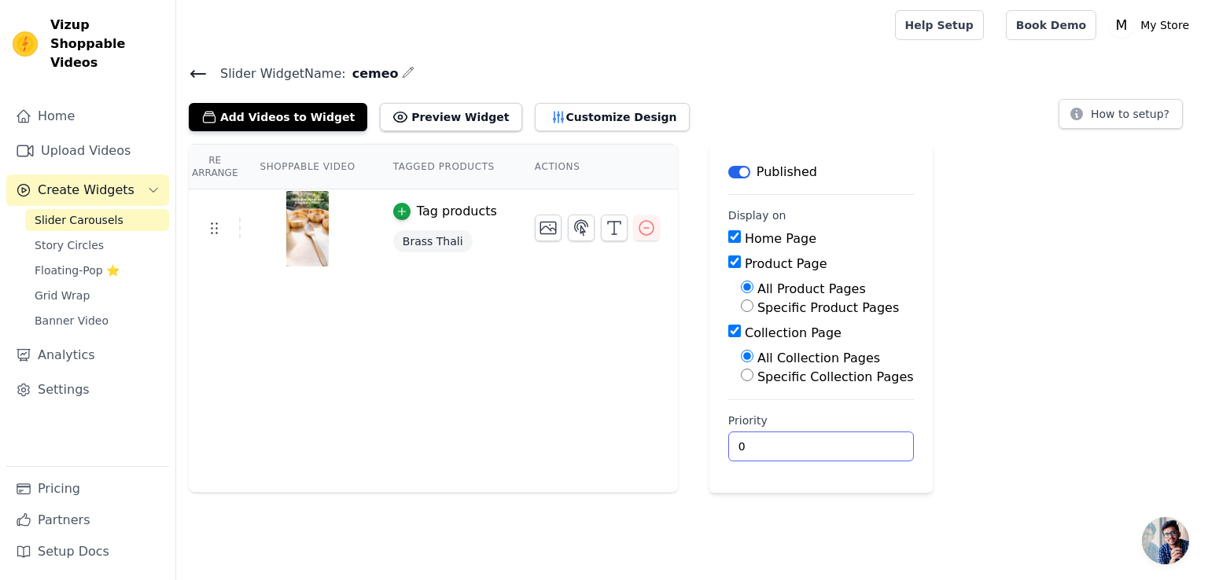
click at [745, 446] on input "0" at bounding box center [821, 447] width 186 height 30
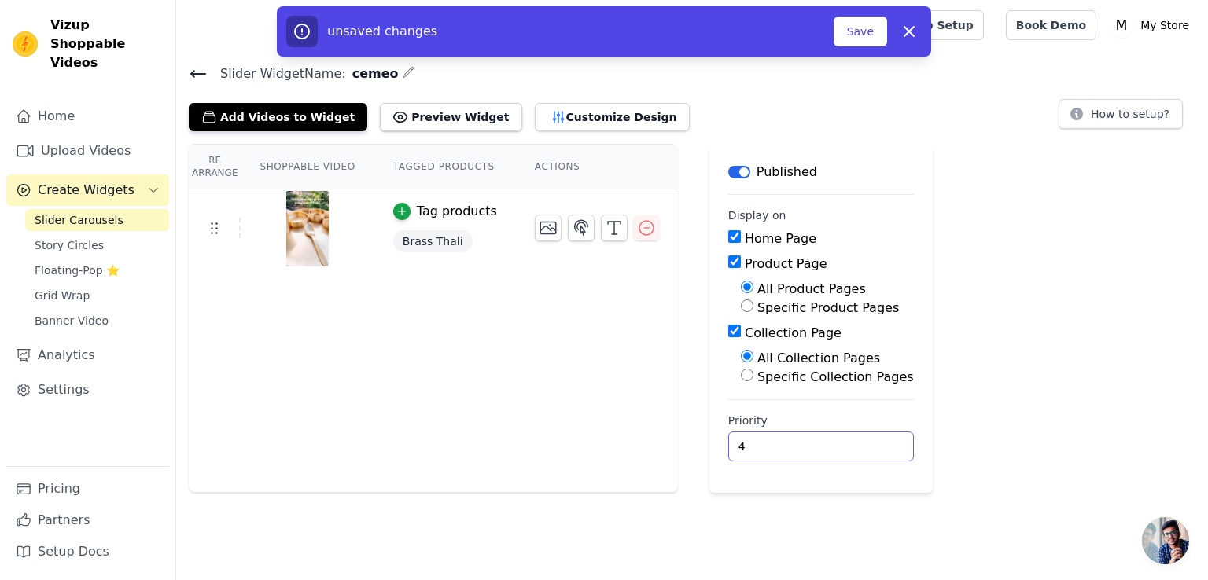
type input "4"
click at [1010, 341] on div "Re Arrange Shoppable Video Tagged Products Actions Tag products Brass Thali Sav…" at bounding box center [692, 318] width 1032 height 349
click at [852, 31] on button "Save" at bounding box center [860, 32] width 53 height 30
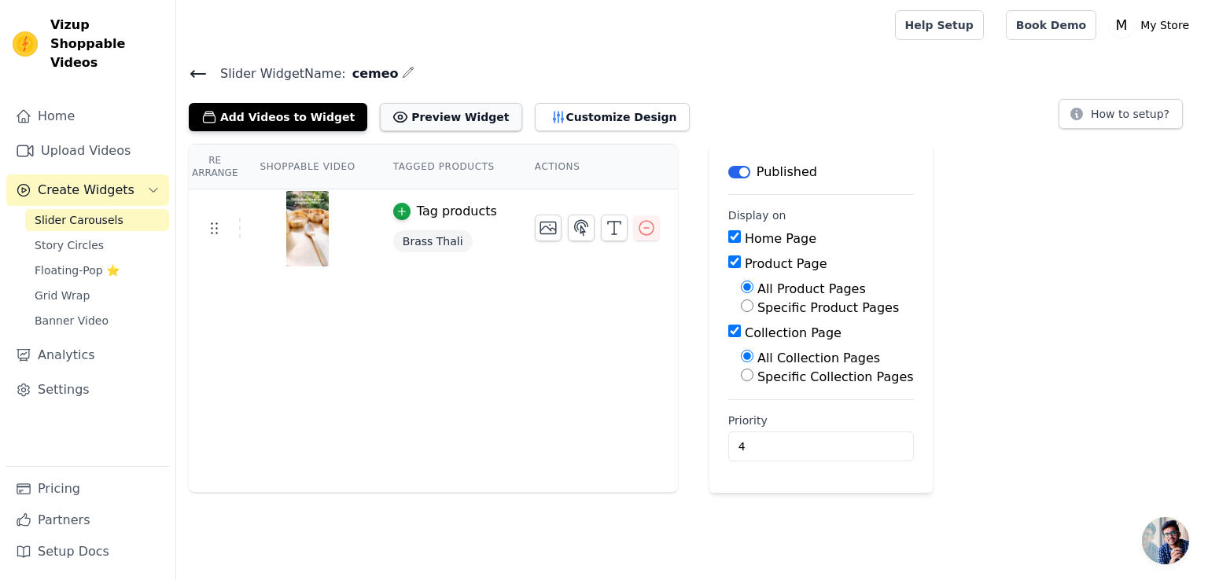
click at [430, 116] on button "Preview Widget" at bounding box center [451, 117] width 142 height 28
click at [422, 160] on th "Tagged Products" at bounding box center [445, 167] width 142 height 45
click at [199, 76] on icon at bounding box center [198, 73] width 19 height 19
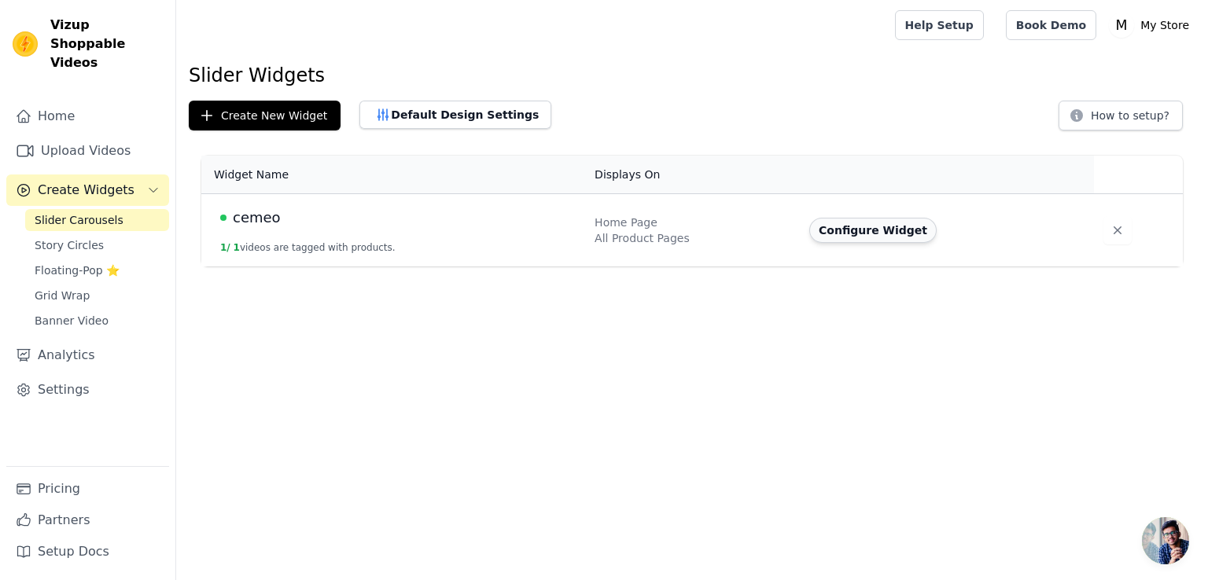
click at [882, 225] on button "Configure Widget" at bounding box center [872, 230] width 127 height 25
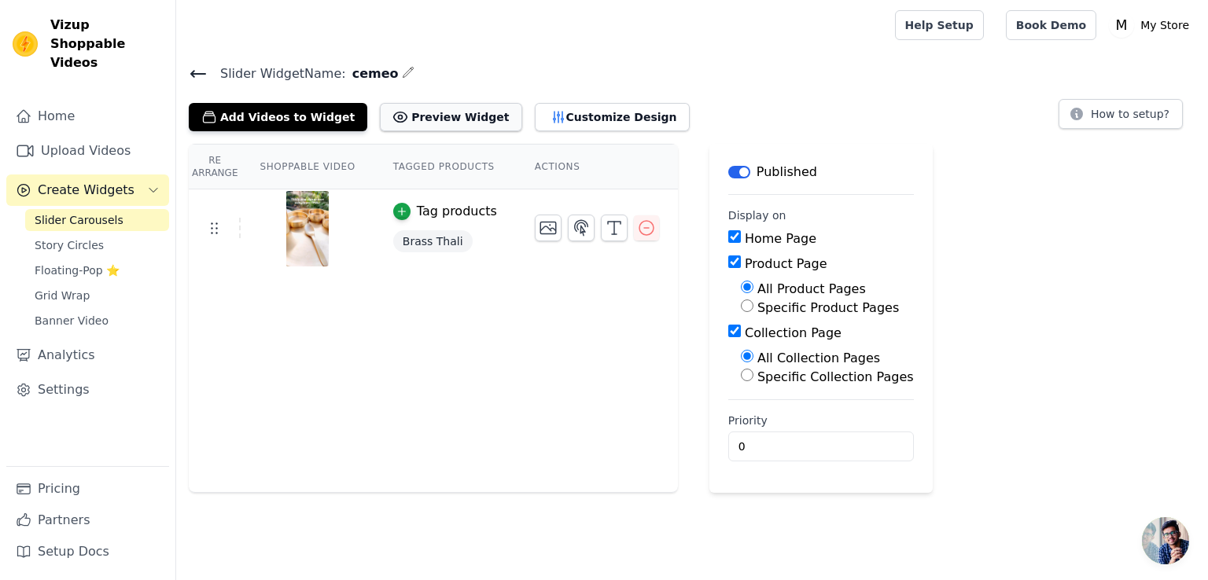
click at [456, 119] on button "Preview Widget" at bounding box center [451, 117] width 142 height 28
click at [554, 112] on button "Customize Design" at bounding box center [612, 117] width 155 height 28
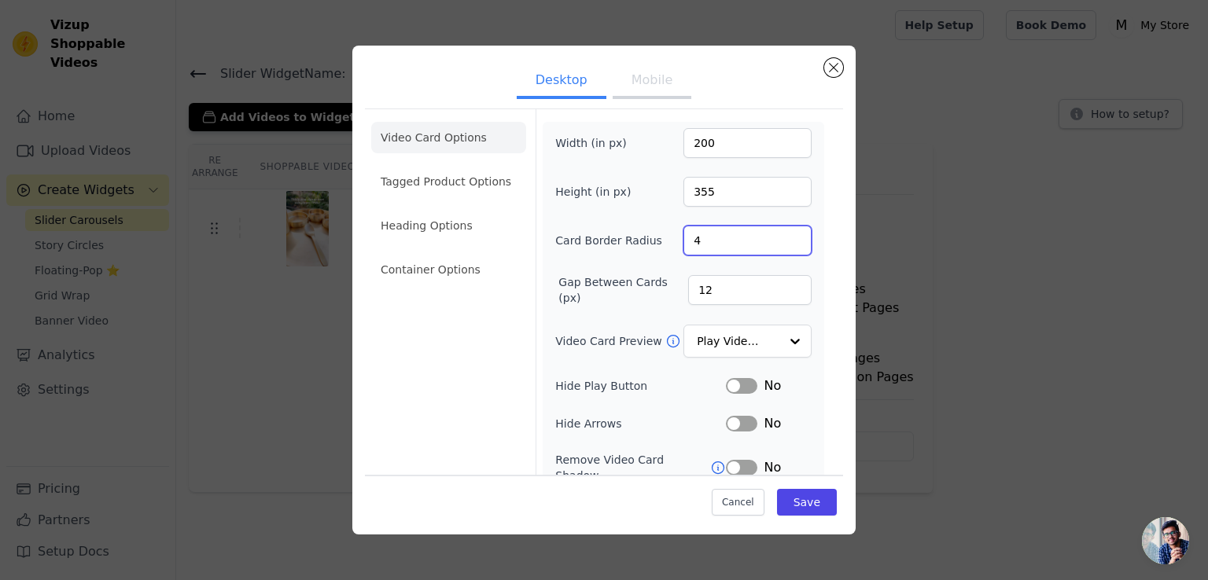
click at [734, 242] on input "4" at bounding box center [747, 241] width 128 height 30
type input "5"
click at [818, 311] on div "Video Card Options Tagged Product Options Heading Options Container Options Wid…" at bounding box center [604, 359] width 478 height 501
click at [736, 383] on button "Label" at bounding box center [741, 386] width 31 height 16
click at [733, 422] on button "Label" at bounding box center [741, 424] width 31 height 16
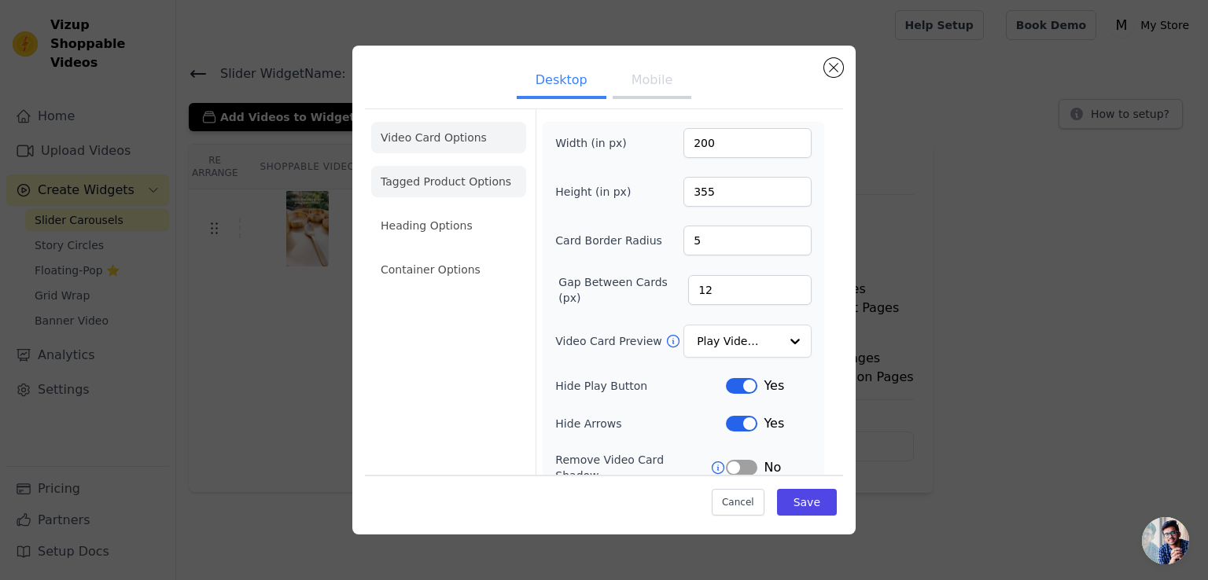
click at [482, 193] on li "Tagged Product Options" at bounding box center [448, 181] width 155 height 31
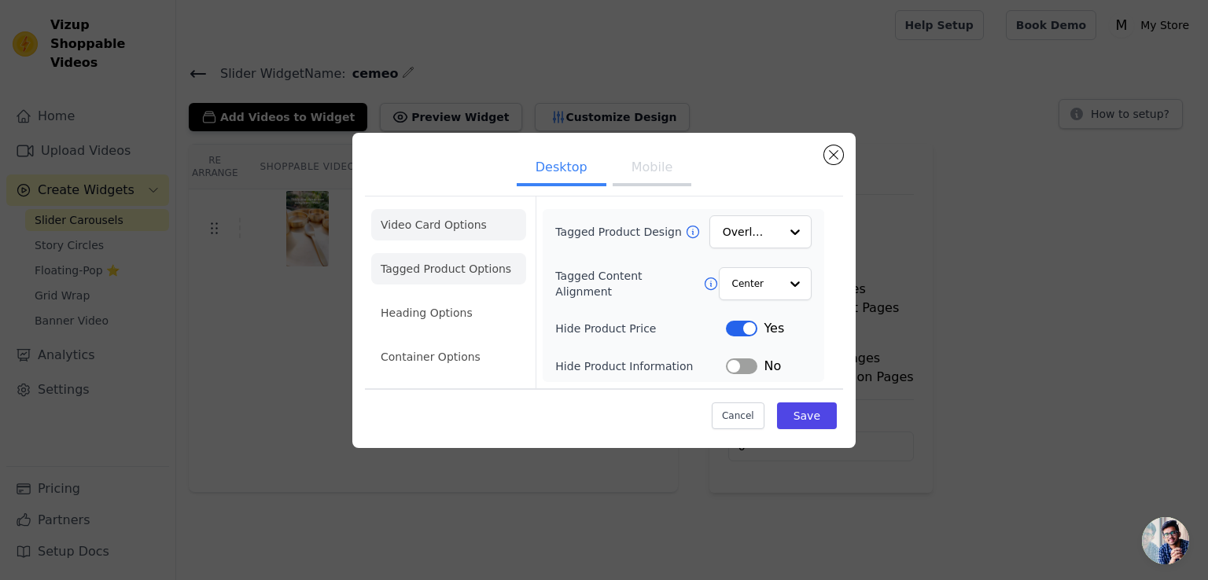
click at [485, 217] on li "Video Card Options" at bounding box center [448, 224] width 155 height 31
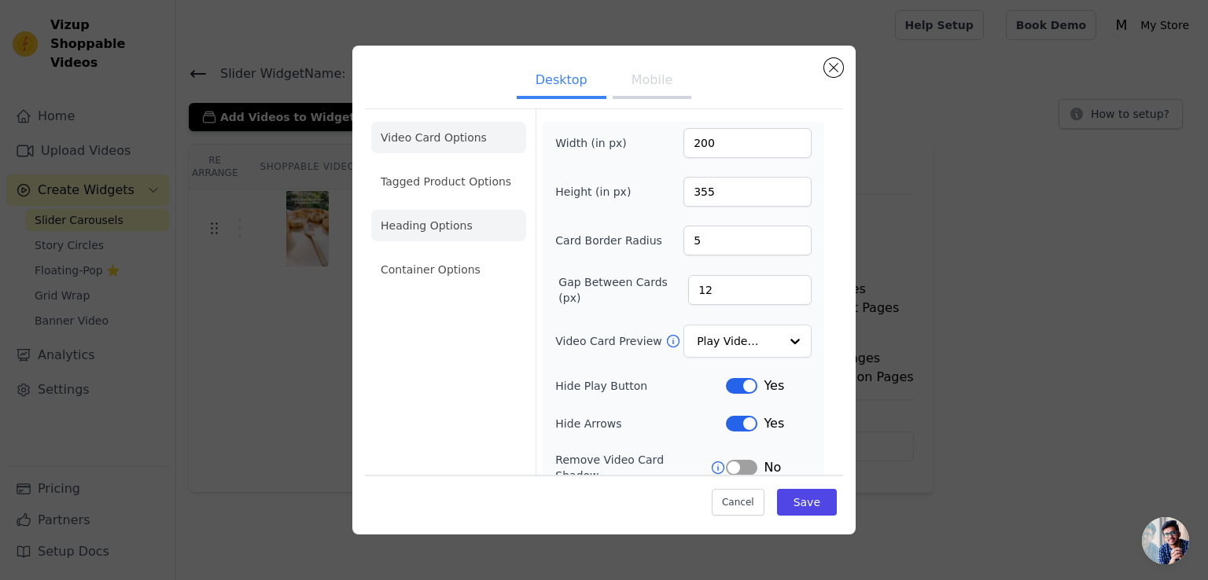
click at [422, 229] on li "Heading Options" at bounding box center [448, 225] width 155 height 31
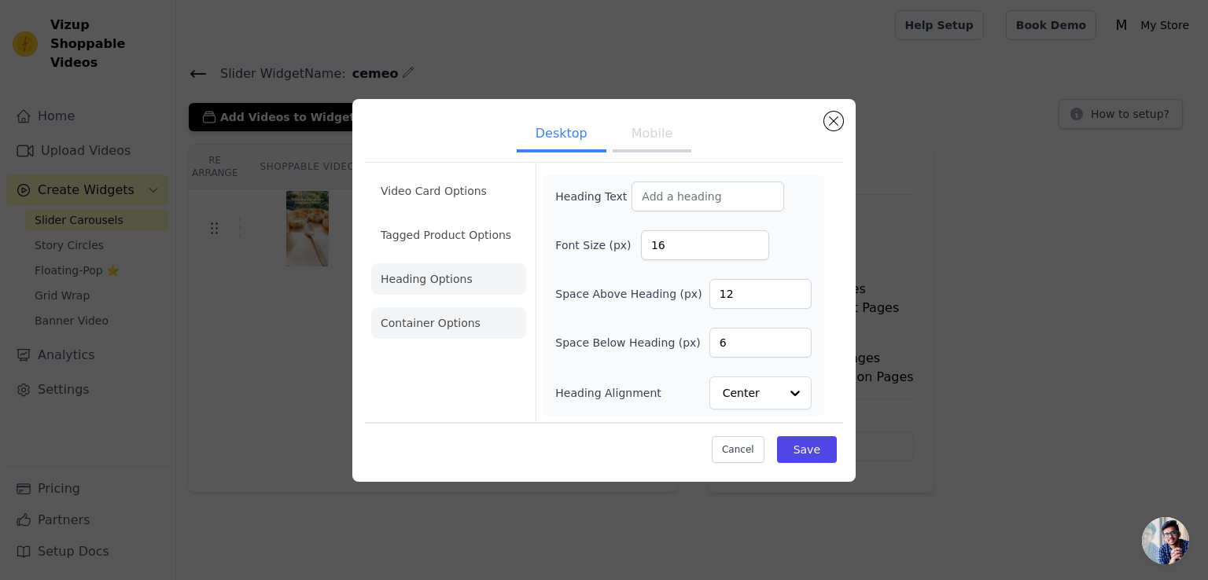
click at [445, 329] on li "Container Options" at bounding box center [448, 322] width 155 height 31
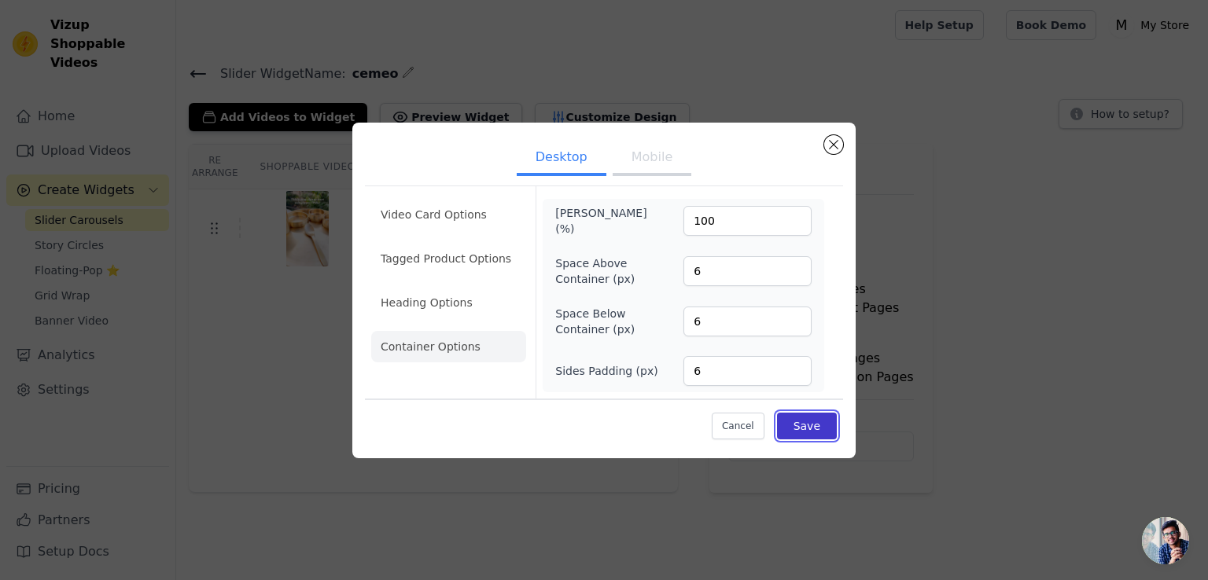
click at [802, 426] on button "Save" at bounding box center [807, 426] width 60 height 27
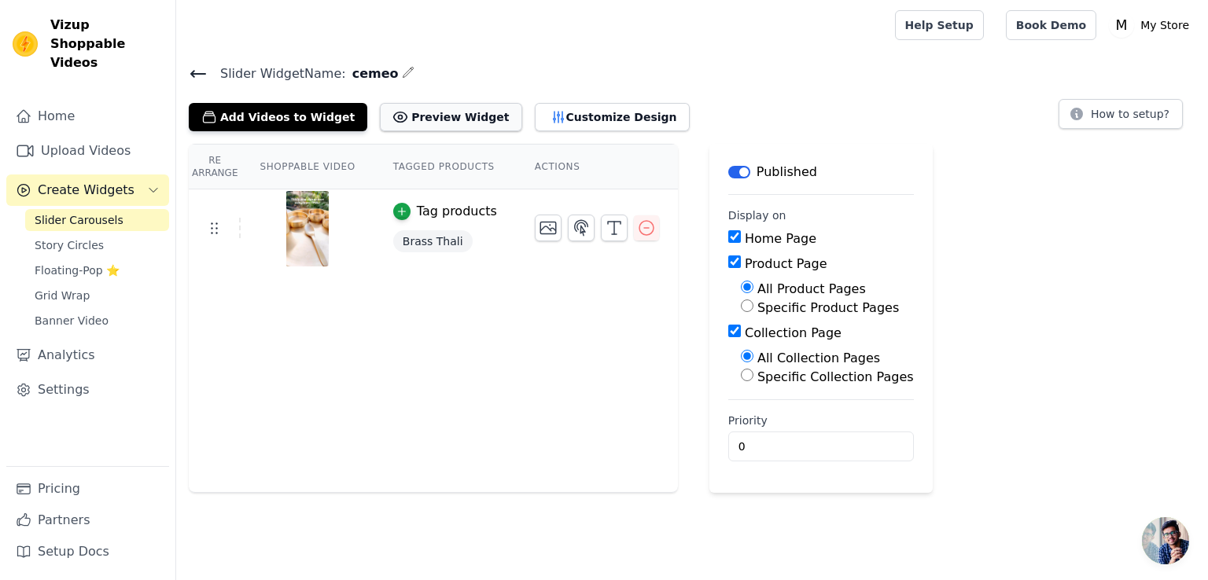
click at [427, 123] on button "Preview Widget" at bounding box center [451, 117] width 142 height 28
click at [535, 111] on button "Customize Design" at bounding box center [612, 117] width 155 height 28
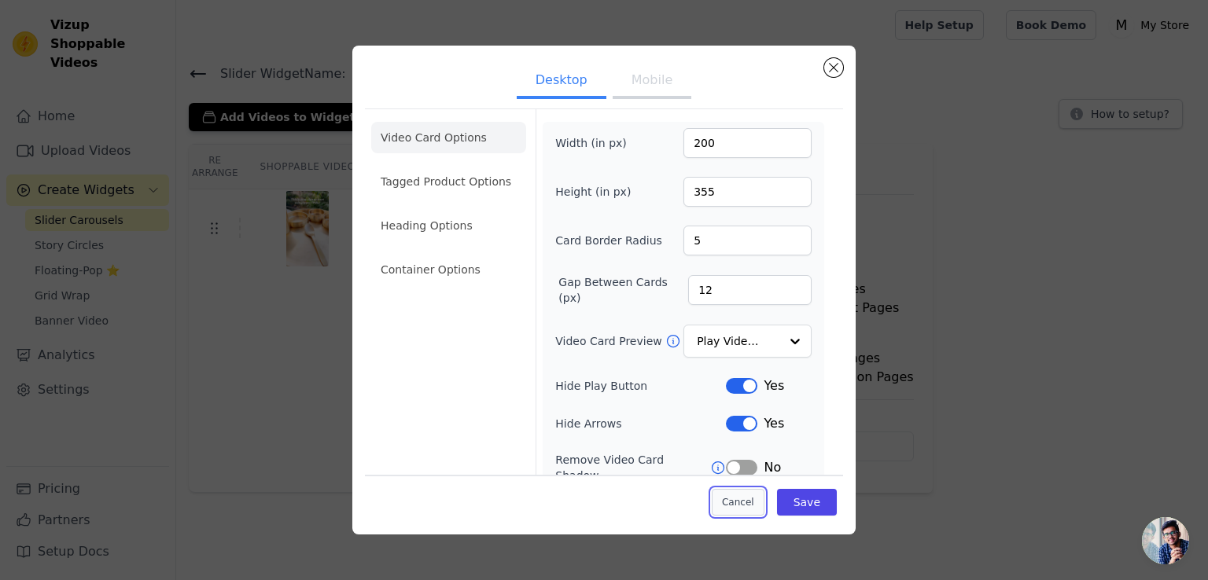
click at [735, 507] on button "Cancel" at bounding box center [738, 502] width 53 height 27
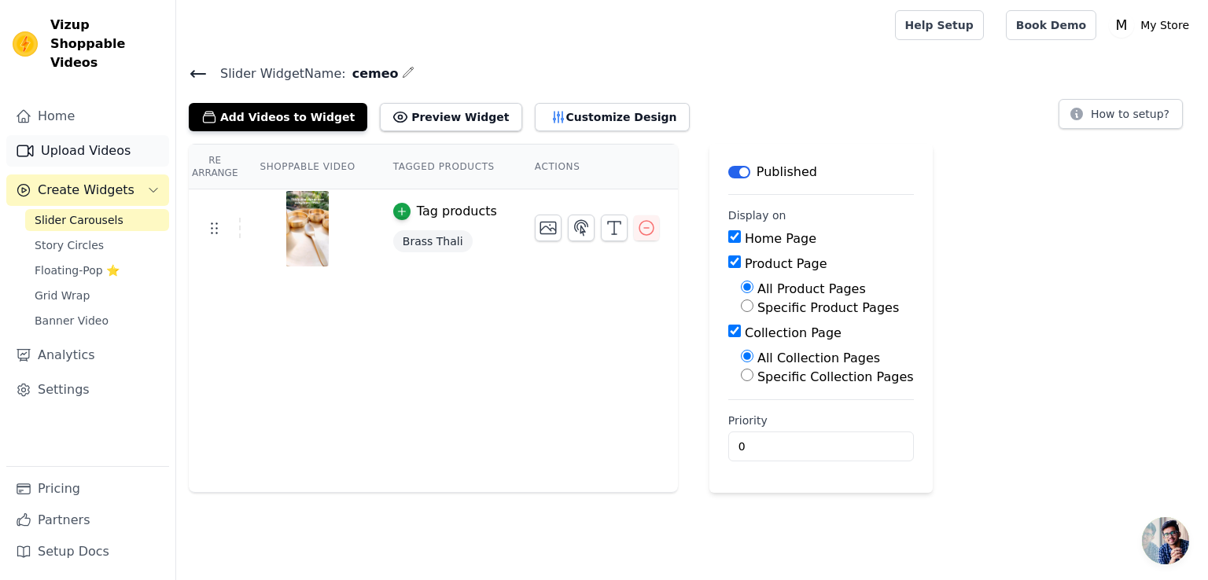
click at [72, 145] on link "Upload Videos" at bounding box center [87, 150] width 163 height 31
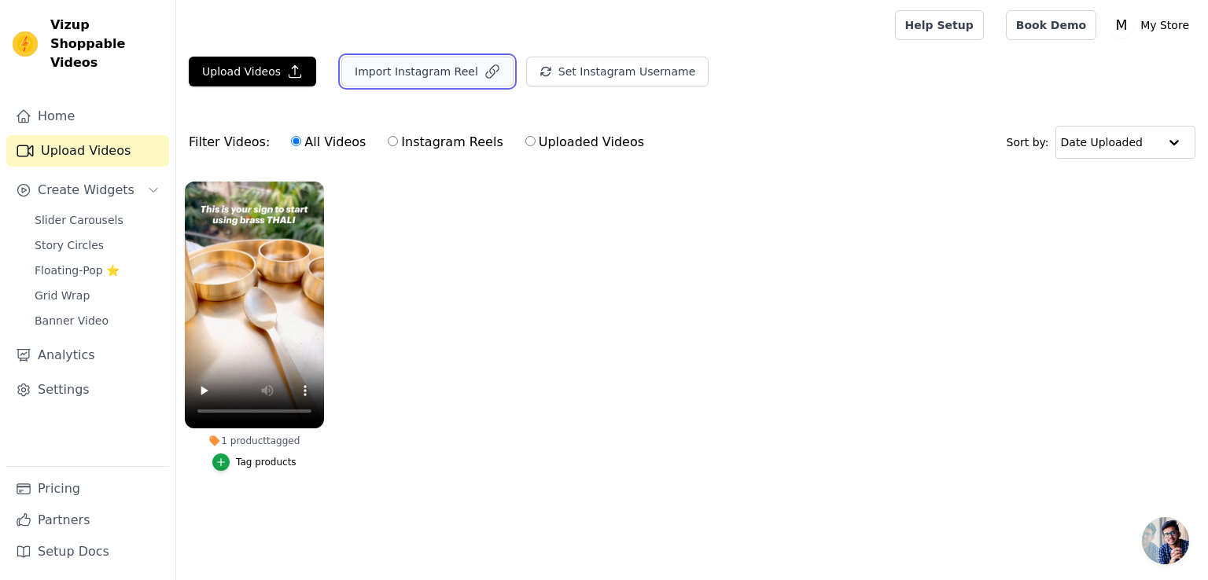
click at [402, 79] on button "Import Instagram Reel" at bounding box center [427, 72] width 172 height 30
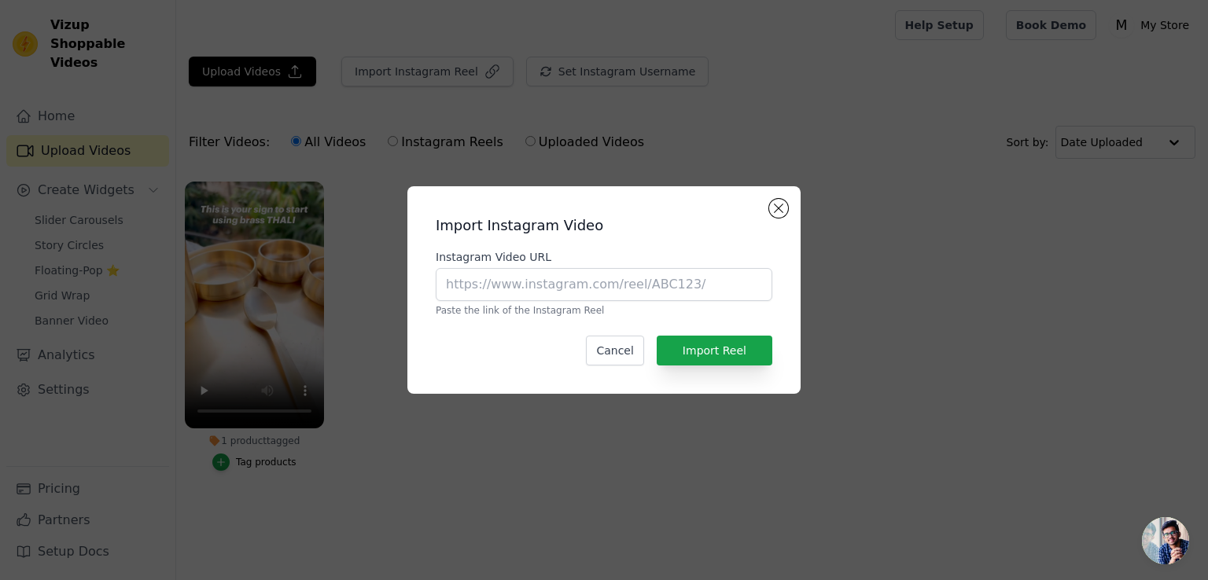
click at [633, 308] on p "Paste the link of the Instagram Reel" at bounding box center [604, 310] width 337 height 13
click at [657, 293] on input "Instagram Video URL" at bounding box center [604, 284] width 337 height 33
click at [774, 212] on button "Close modal" at bounding box center [778, 208] width 19 height 19
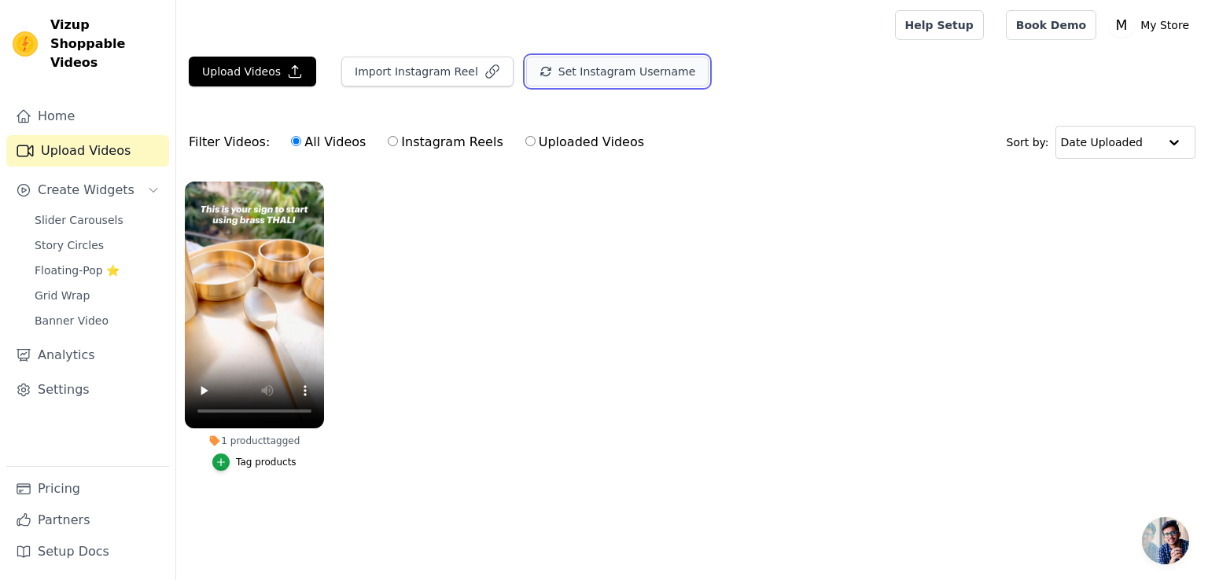
click at [563, 79] on button "Set Instagram Username" at bounding box center [617, 72] width 182 height 30
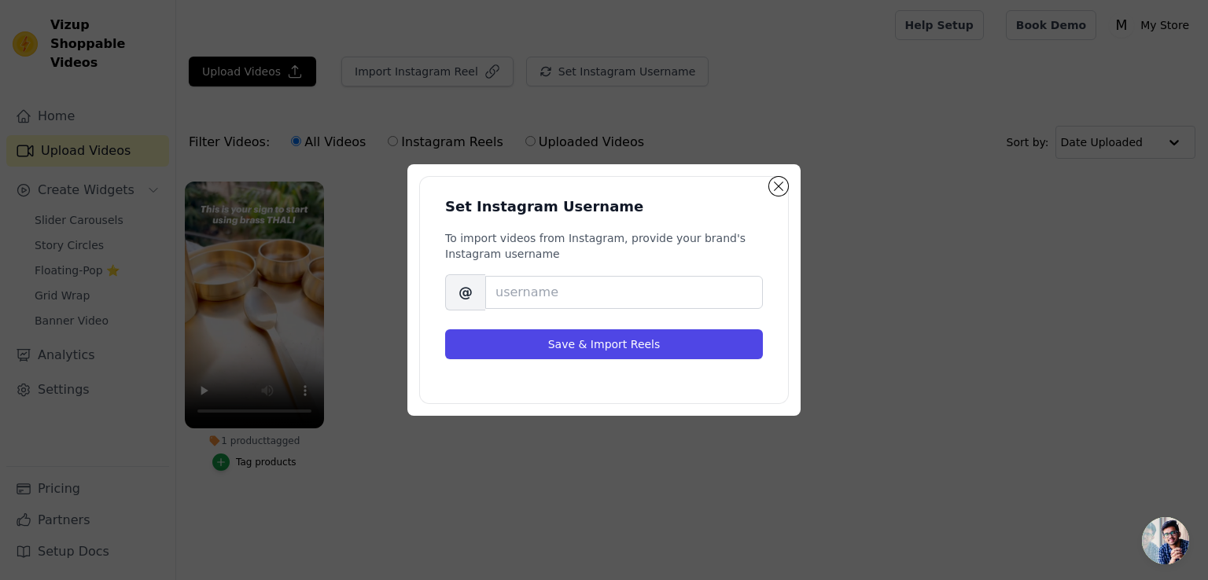
click at [768, 193] on div "Set Instagram Username To import videos from Instagram, provide your brand's In…" at bounding box center [604, 290] width 368 height 226
click at [778, 193] on button "Close modal" at bounding box center [778, 186] width 19 height 19
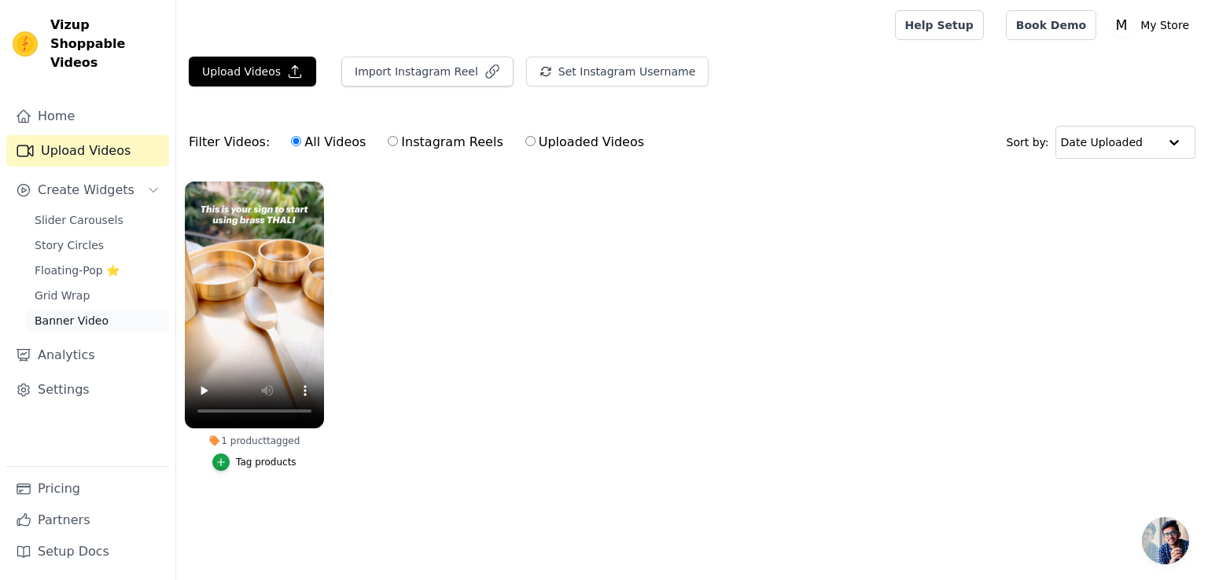
click at [83, 313] on span "Banner Video" at bounding box center [72, 321] width 74 height 16
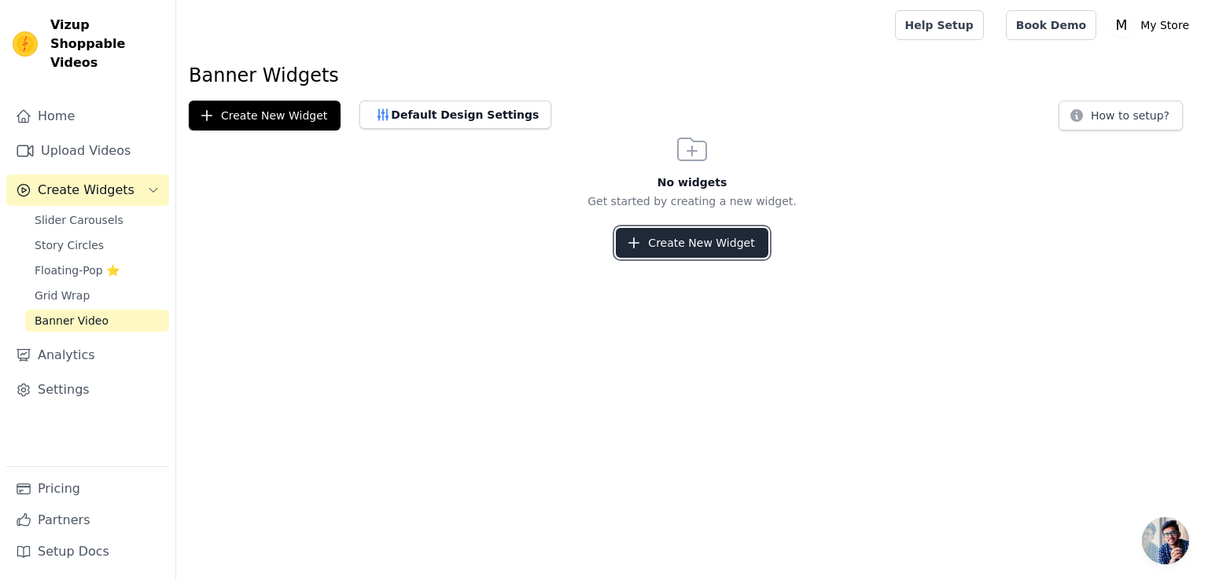
click at [708, 237] on button "Create New Widget" at bounding box center [692, 243] width 152 height 30
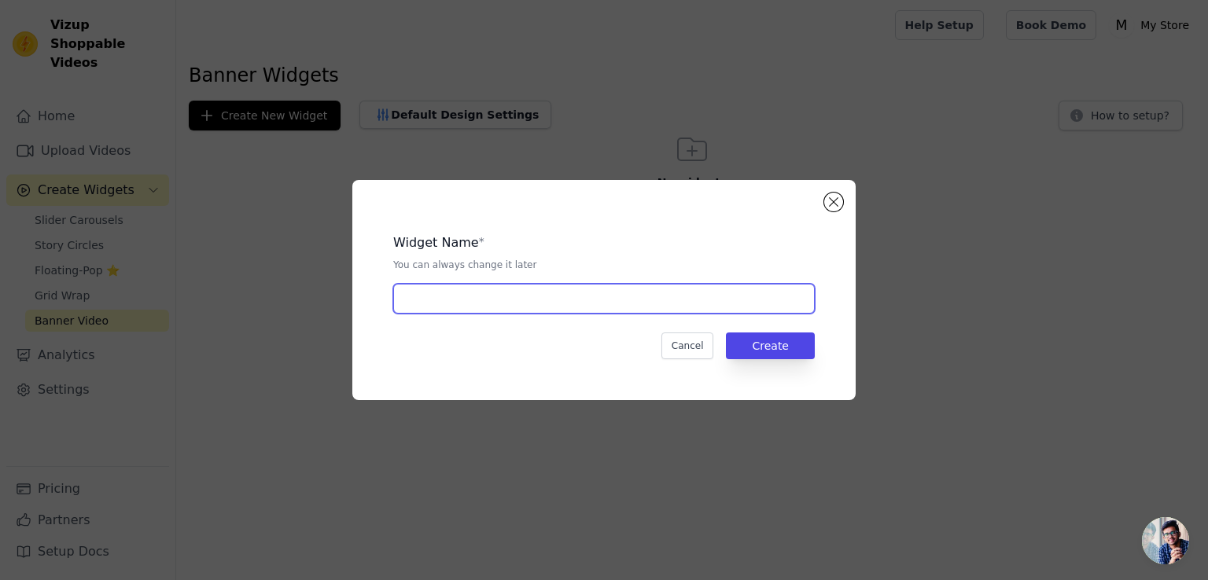
click at [603, 296] on input "text" at bounding box center [604, 299] width 422 height 30
type input "slide"
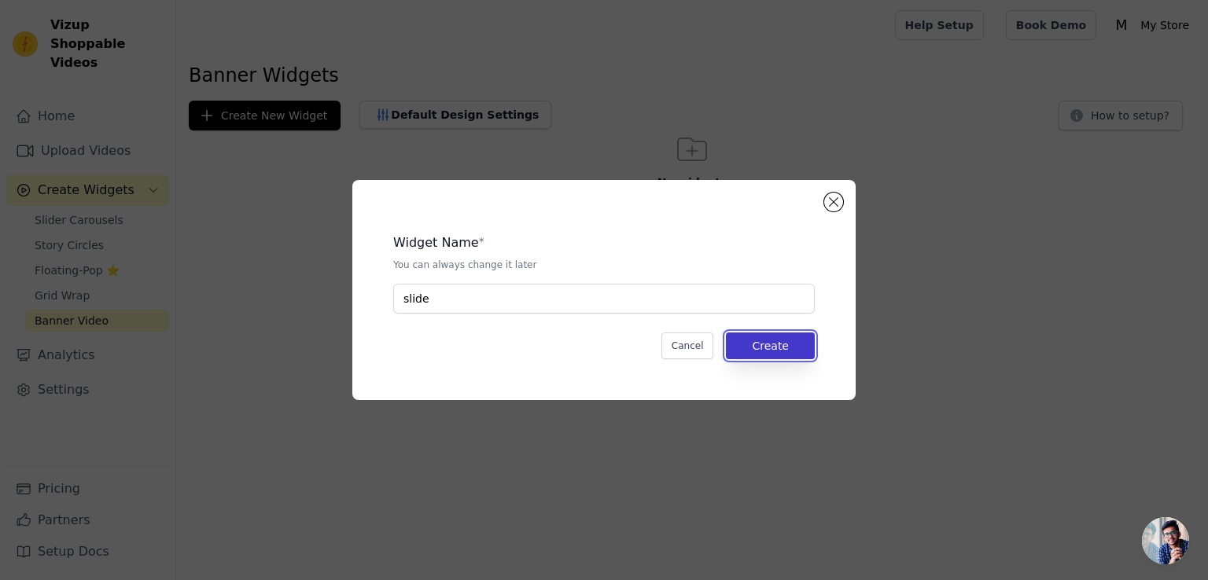
click at [784, 348] on button "Create" at bounding box center [770, 346] width 89 height 27
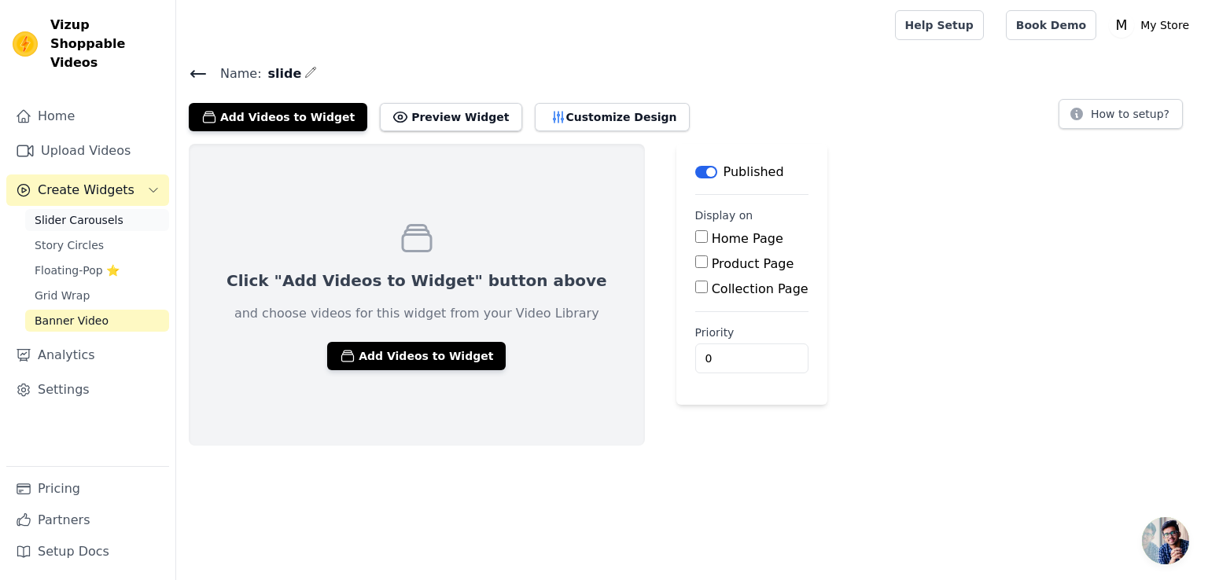
click at [47, 212] on link "Slider Carousels" at bounding box center [97, 220] width 144 height 22
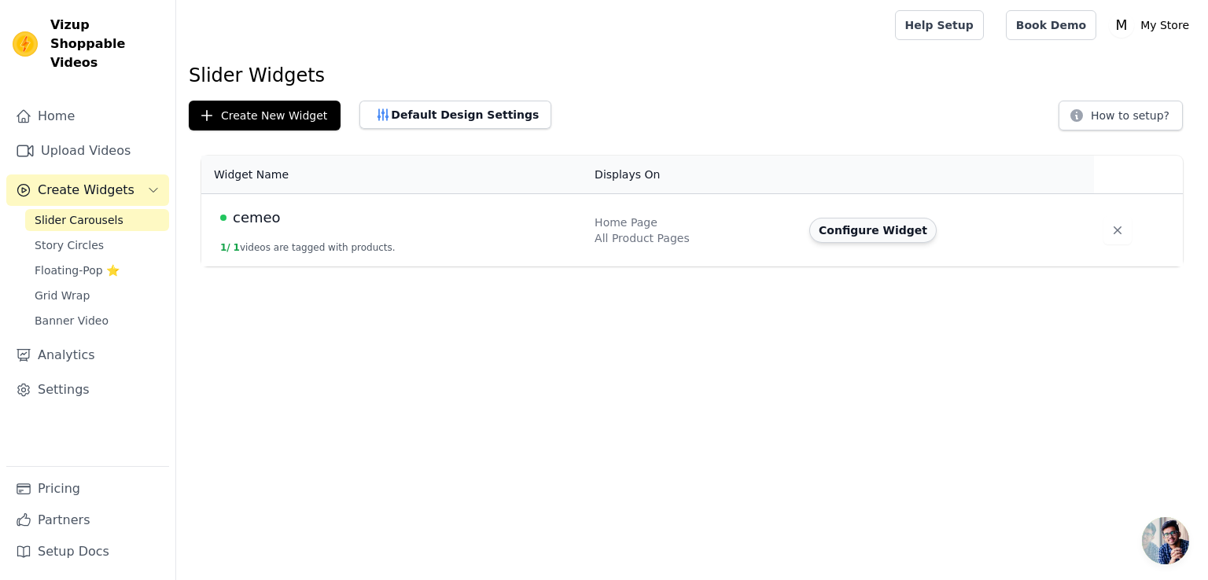
click at [887, 230] on button "Configure Widget" at bounding box center [872, 230] width 127 height 25
